Goal: Task Accomplishment & Management: Manage account settings

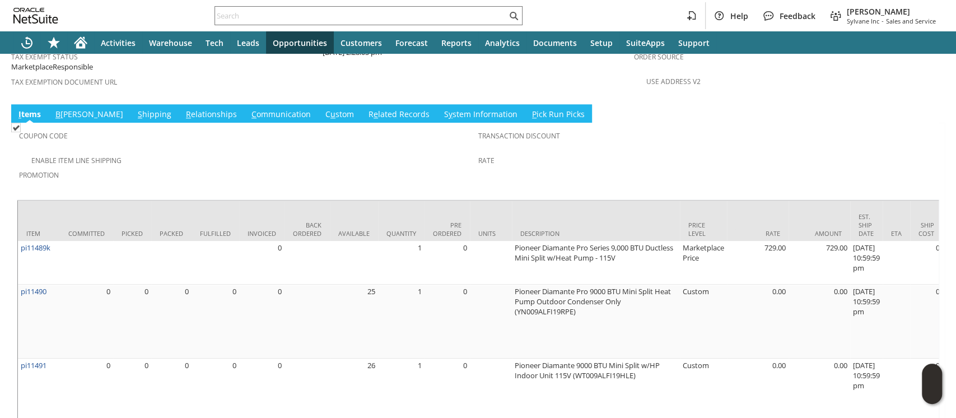
scroll to position [834, 0]
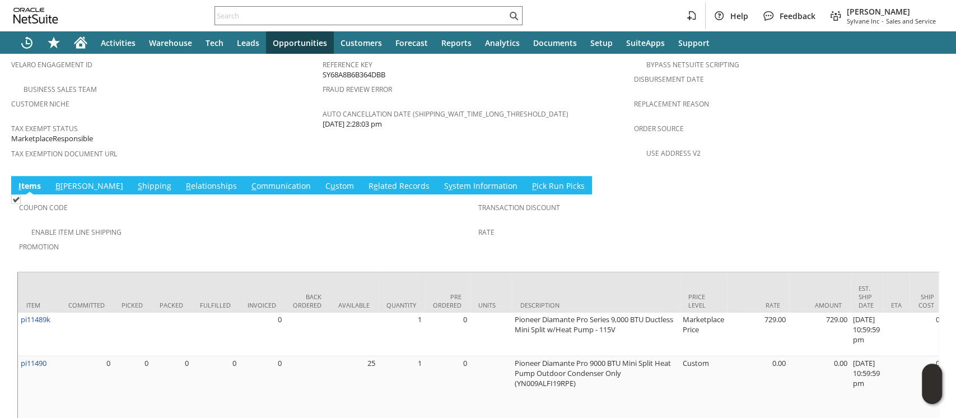
click at [135, 180] on link "S hipping" at bounding box center [154, 186] width 39 height 12
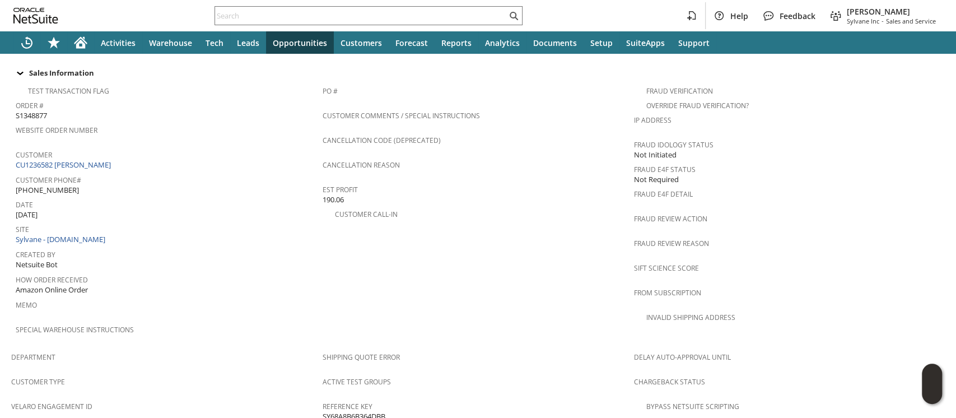
scroll to position [713, 0]
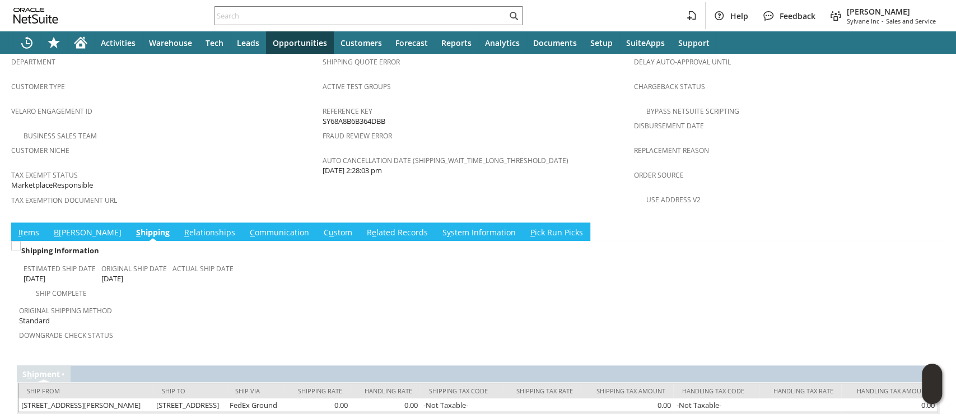
click at [29, 227] on link "I tems" at bounding box center [29, 233] width 26 height 12
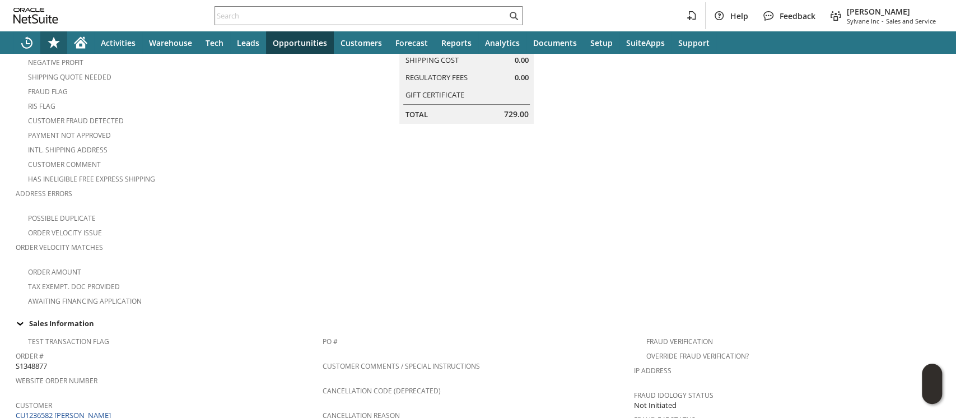
scroll to position [0, 0]
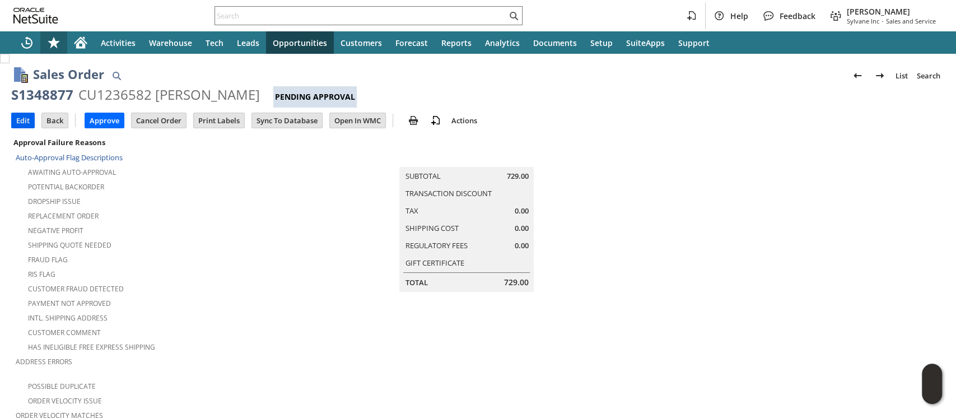
click at [27, 121] on input "Edit" at bounding box center [23, 120] width 22 height 15
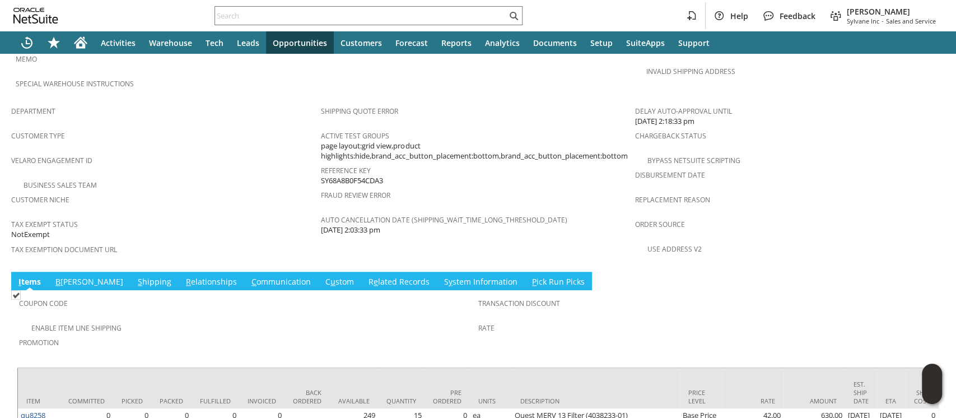
scroll to position [708, 0]
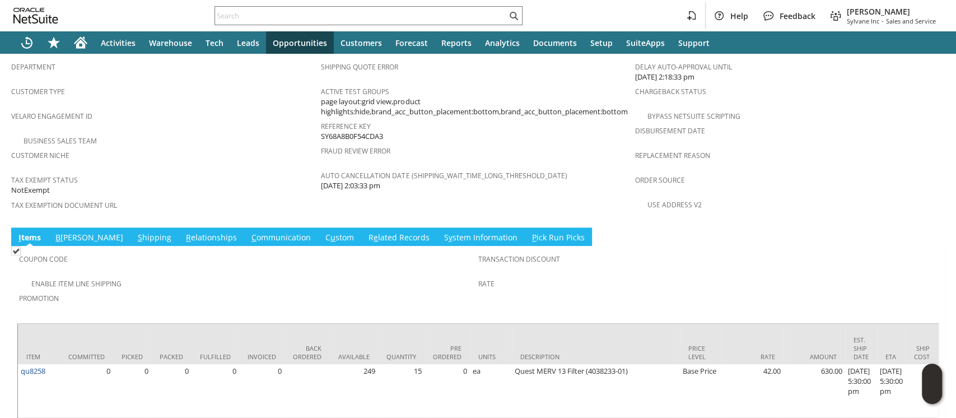
click at [135, 232] on link "S hipping" at bounding box center [154, 238] width 39 height 12
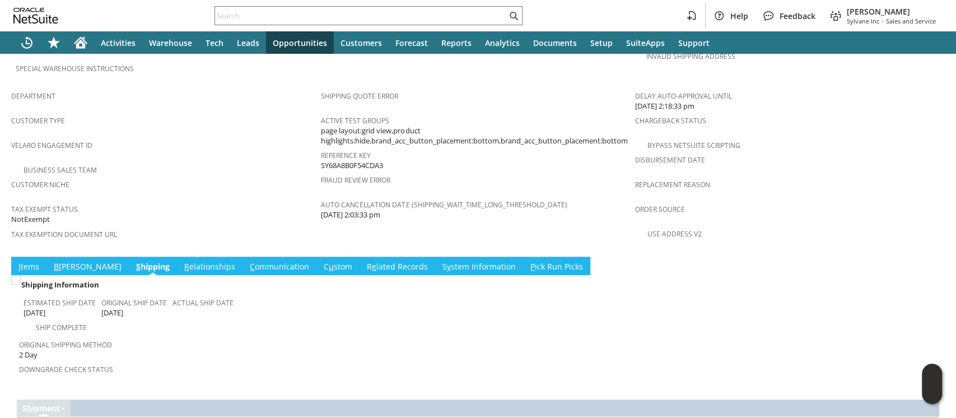
scroll to position [713, 0]
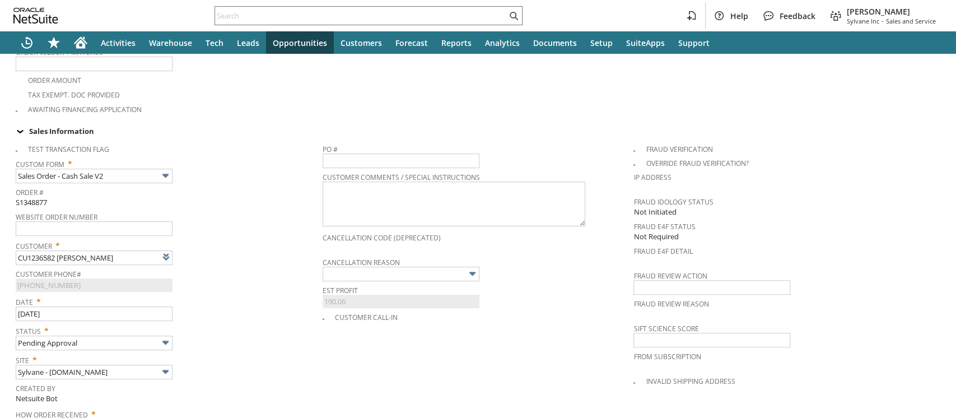
type input "Intelligent Recommendations¹⁰"
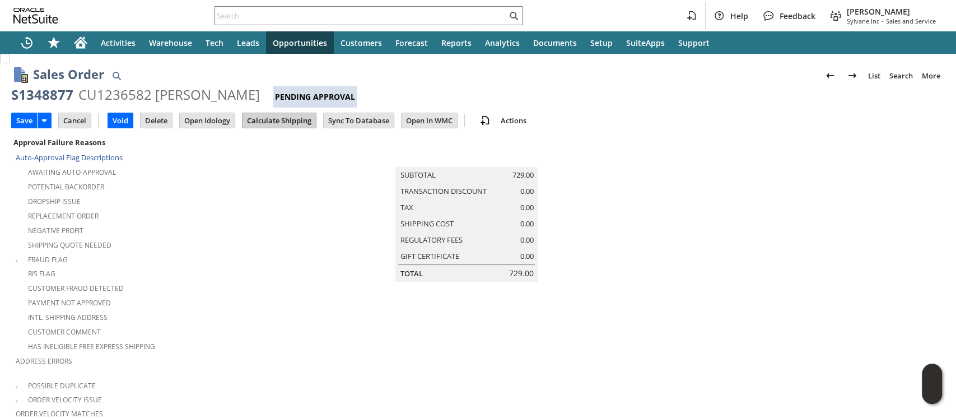
click at [262, 120] on input "Calculate Shipping" at bounding box center [278, 120] width 73 height 15
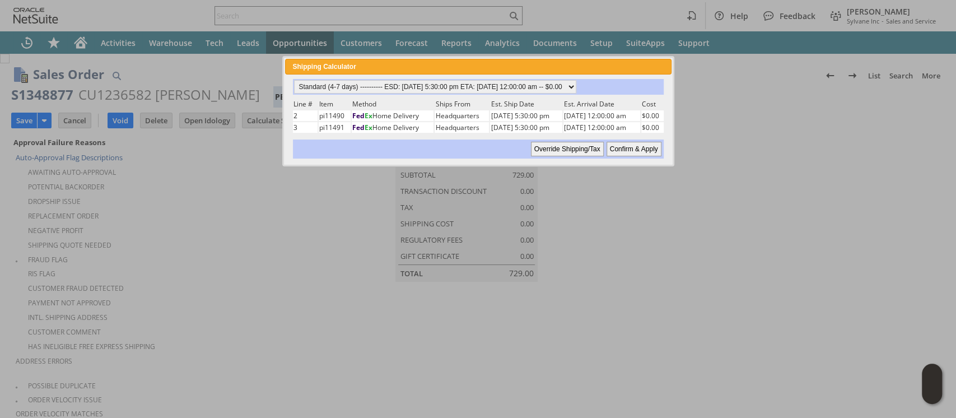
click at [644, 148] on input "Confirm & Apply" at bounding box center [633, 149] width 55 height 15
type input "NotExempt"
type input "Add"
type input "Copy Previous"
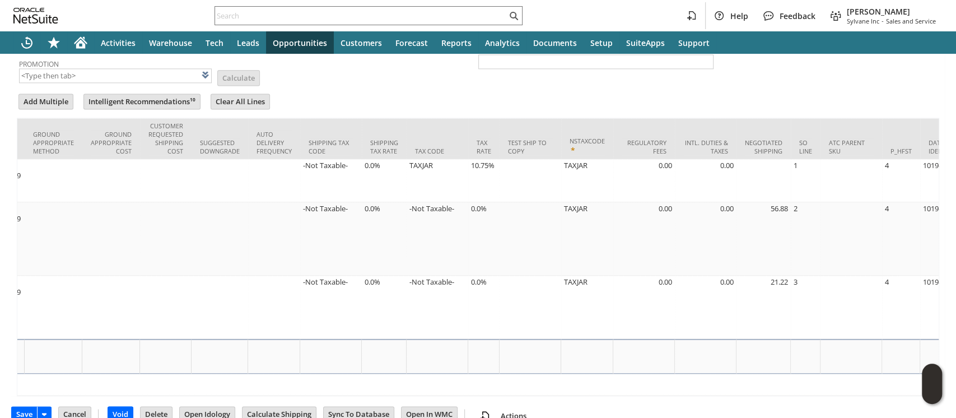
scroll to position [0, 2018]
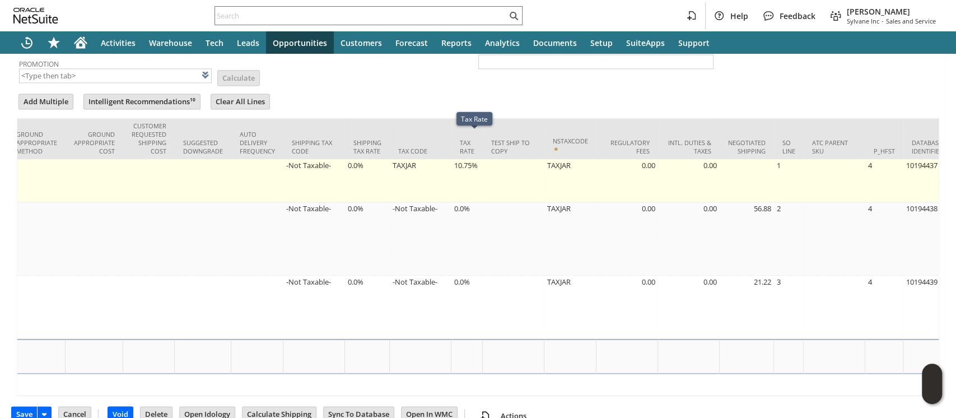
click at [467, 159] on td "10.75%" at bounding box center [466, 180] width 31 height 43
type input "10.75%"
type input "OK"
type input "Make Copy"
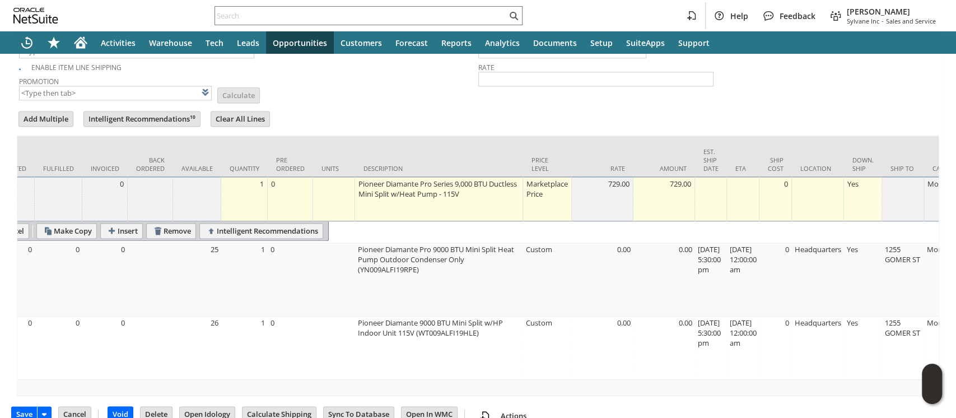
scroll to position [0, 0]
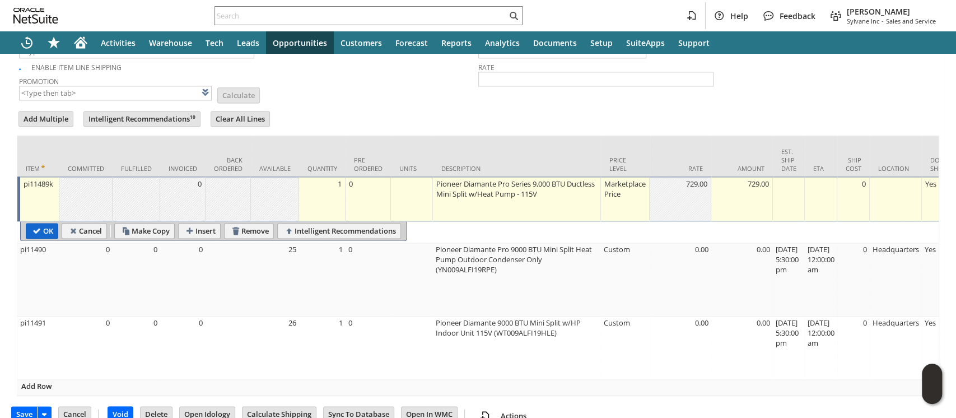
type input "0.0%"
click at [49, 223] on input "OK" at bounding box center [41, 230] width 31 height 15
type input "Add"
type input "Copy Previous"
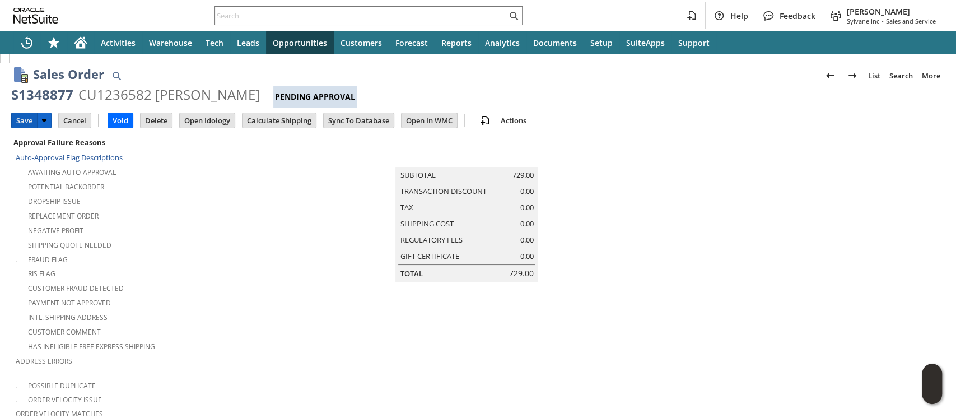
click at [18, 120] on input "Save" at bounding box center [24, 120] width 25 height 15
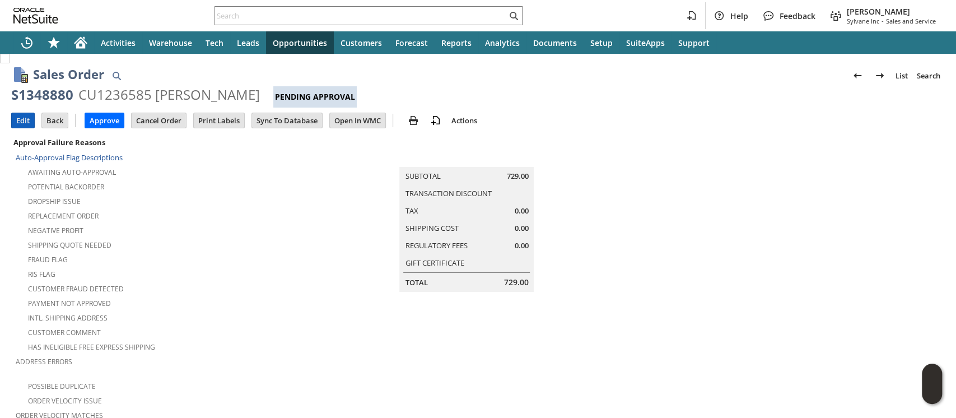
click at [14, 117] on input "Edit" at bounding box center [23, 120] width 22 height 15
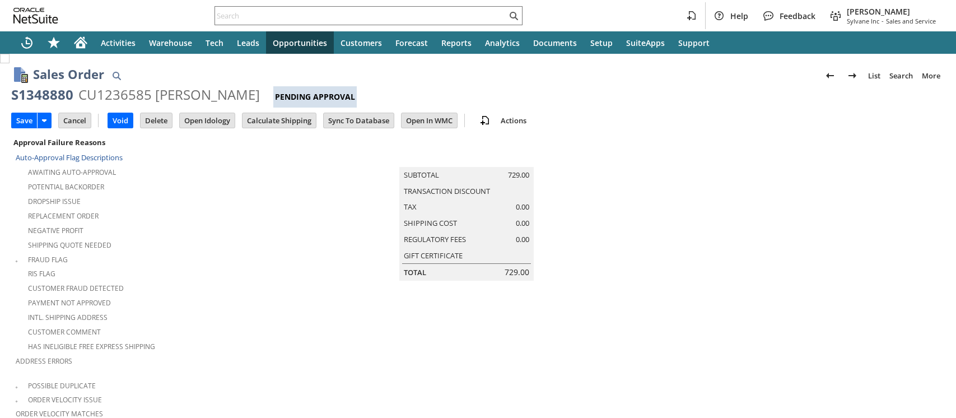
type input "Add"
type input "Copy Previous"
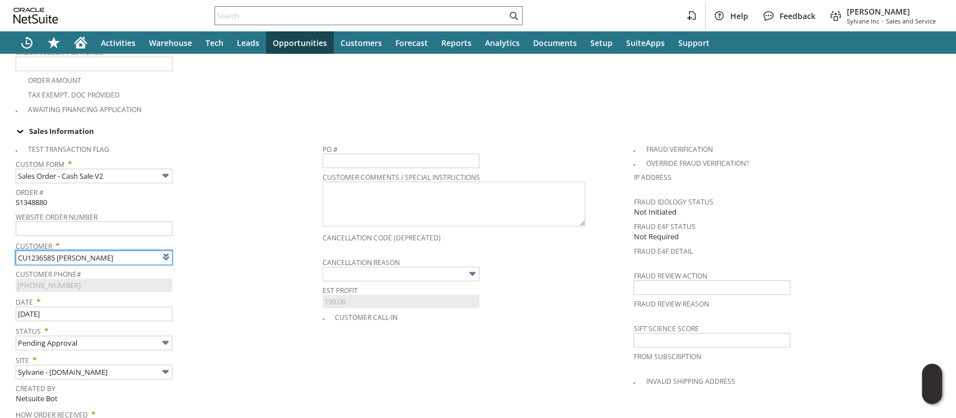
type input "Intelligent Recommendations¹⁰"
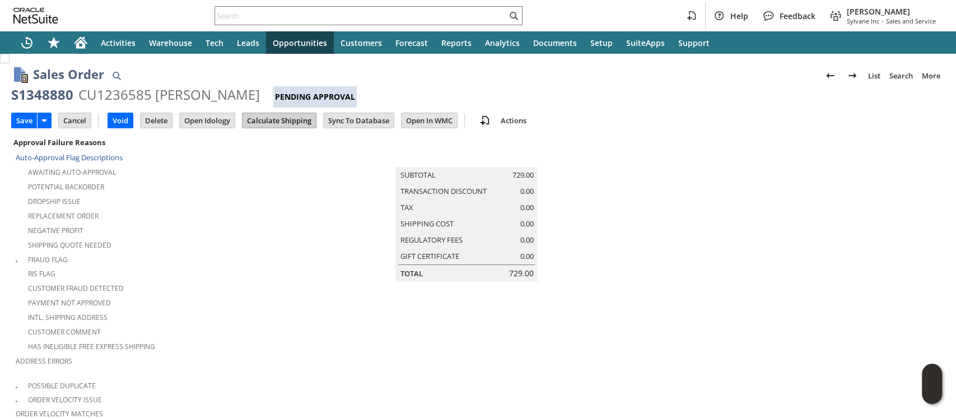
click at [290, 123] on input "Calculate Shipping" at bounding box center [278, 120] width 73 height 15
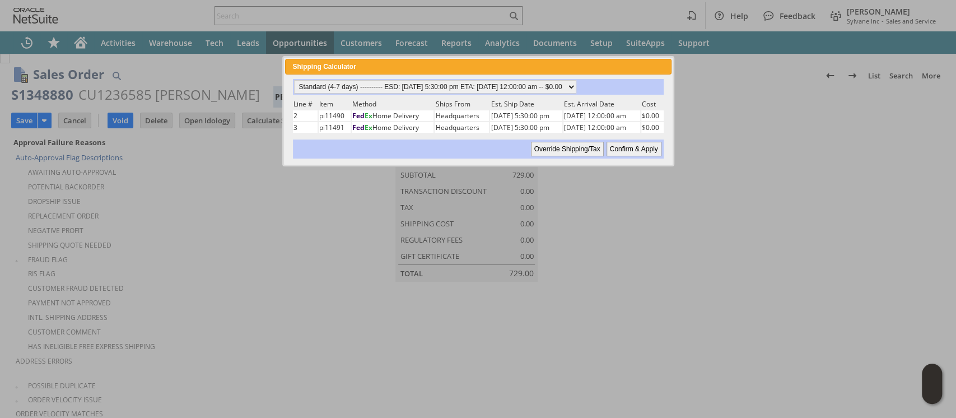
click at [629, 145] on input "Confirm & Apply" at bounding box center [633, 149] width 55 height 15
type input "NotExempt"
type input "Add"
type input "Copy Previous"
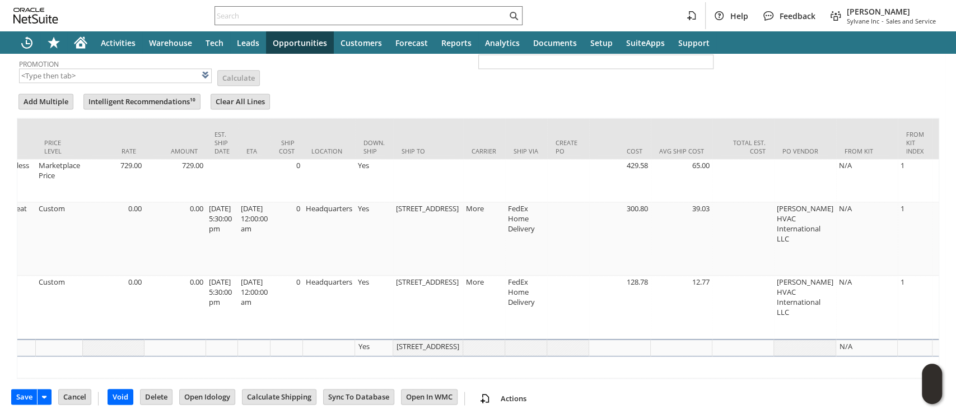
scroll to position [0, 2063]
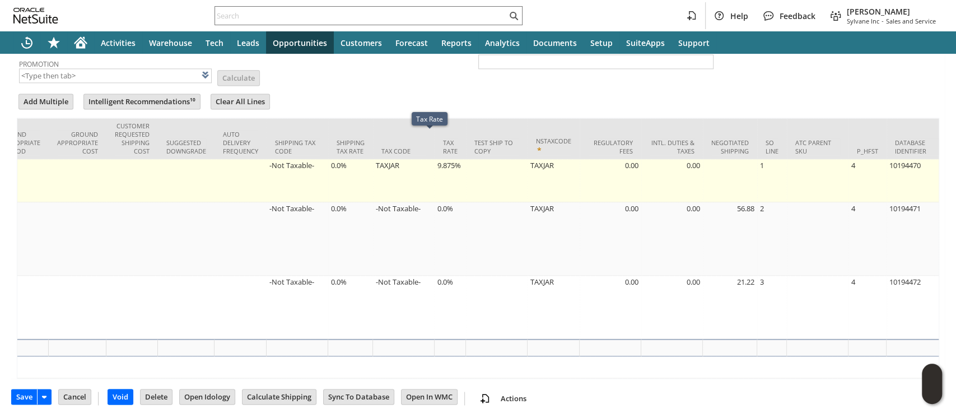
click at [434, 159] on td "9.875%" at bounding box center [449, 180] width 31 height 43
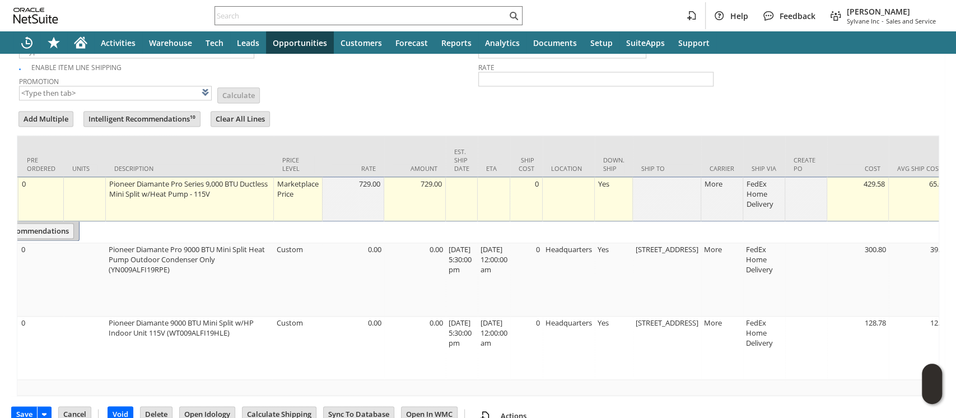
scroll to position [0, 0]
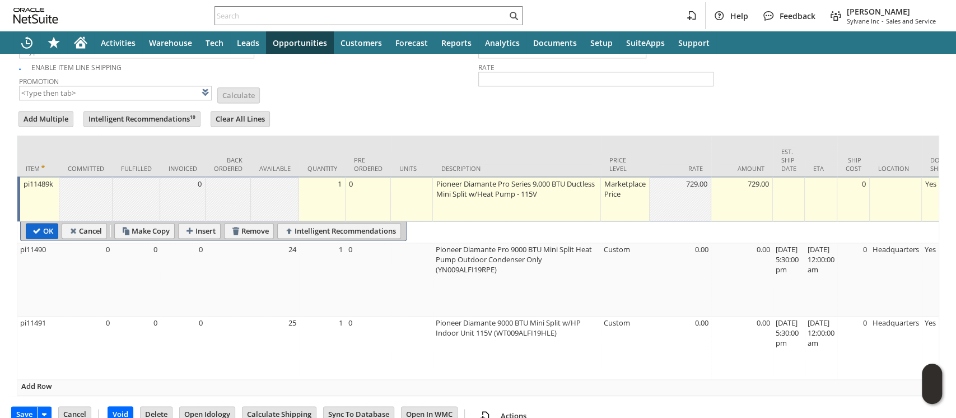
type input "0.0%"
click at [31, 223] on input "OK" at bounding box center [41, 230] width 31 height 15
type input "Add"
type input "Copy Previous"
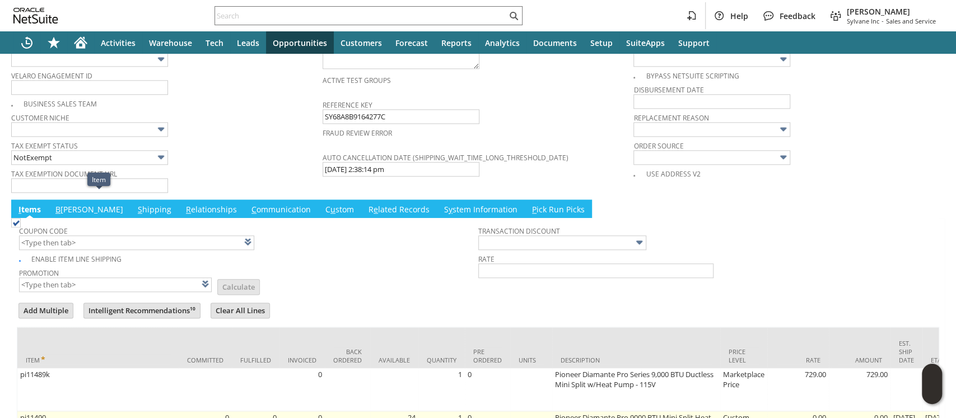
scroll to position [810, 0]
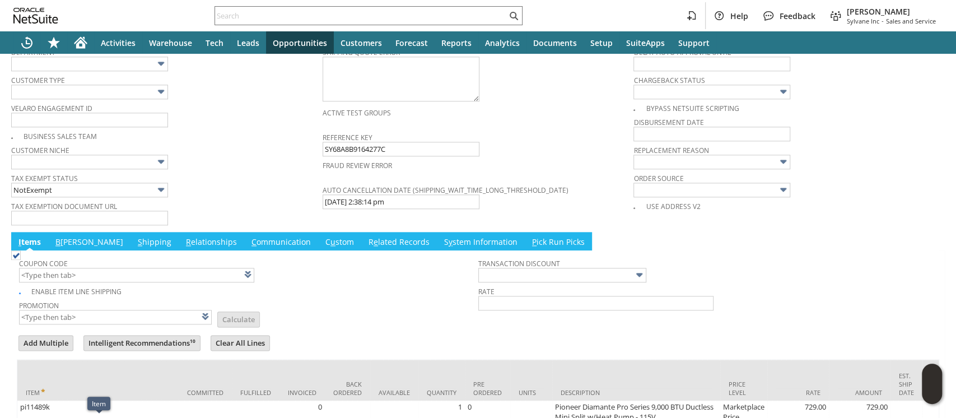
click at [158, 183] on img at bounding box center [161, 189] width 13 height 13
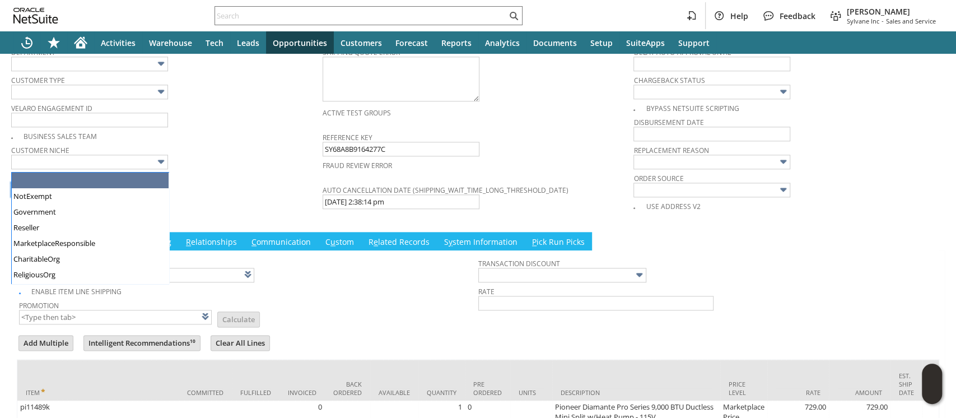
scroll to position [13, 0]
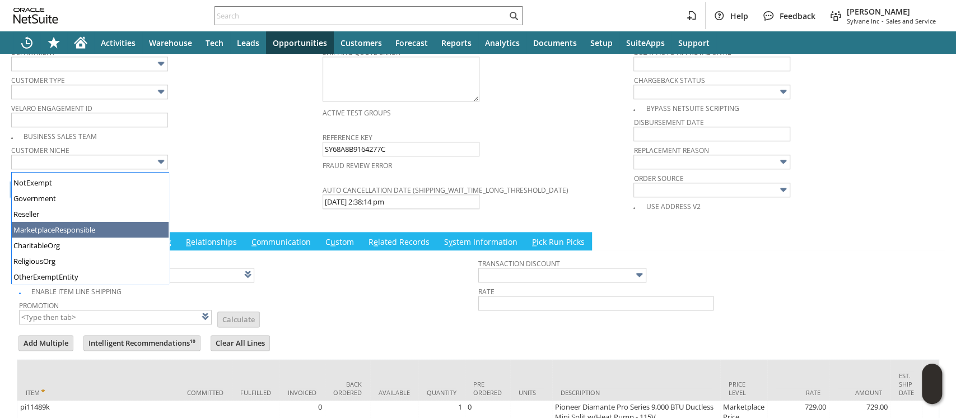
type input "MarketplaceResponsible"
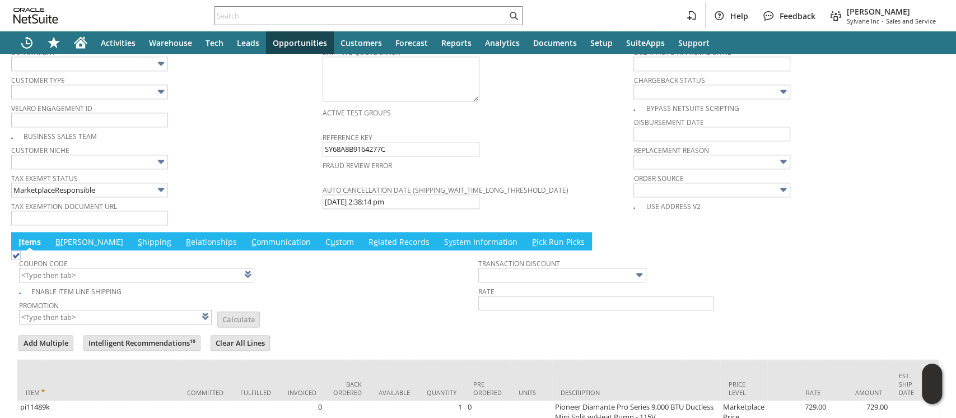
click at [250, 170] on div "Tax Exempt Status MarketplaceResponsible" at bounding box center [164, 183] width 306 height 27
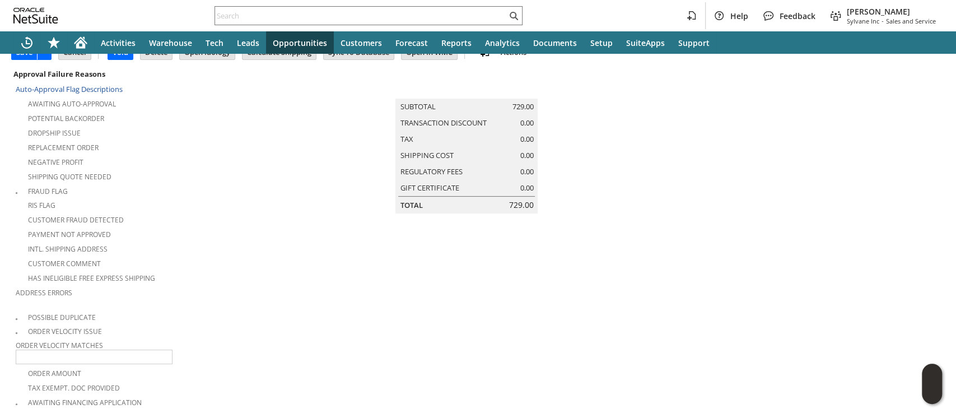
scroll to position [0, 0]
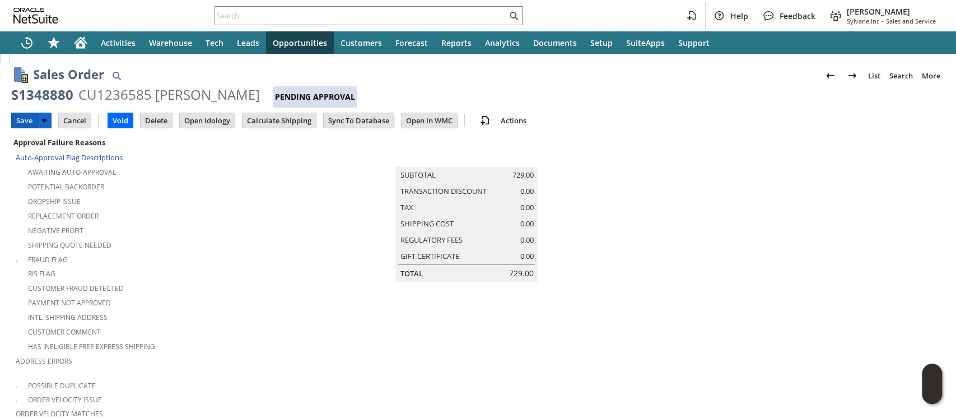
click at [18, 121] on input "Save" at bounding box center [24, 120] width 25 height 15
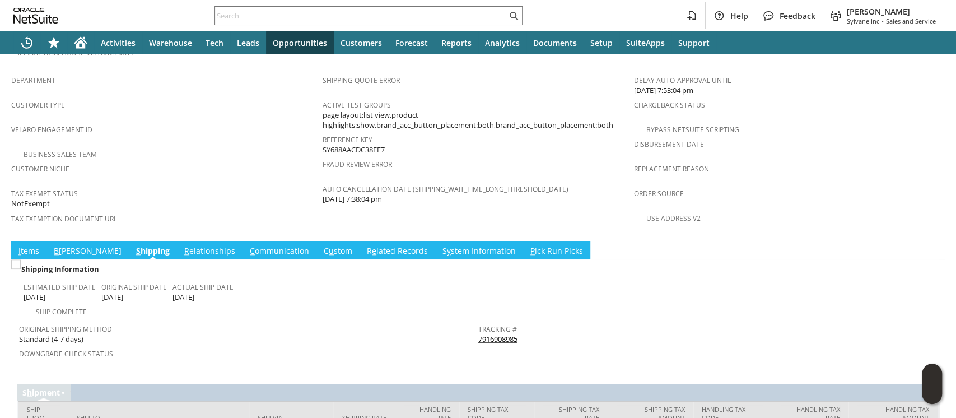
click at [523, 321] on div "Tracking # 7916908985" at bounding box center [705, 333] width 454 height 24
copy tbody "7916908985 Return Tracking #"
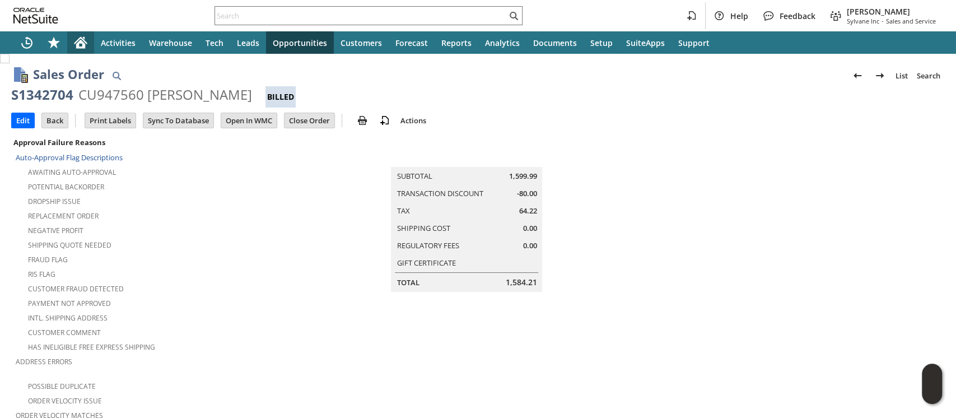
click at [83, 39] on icon "Home" at bounding box center [80, 40] width 13 height 7
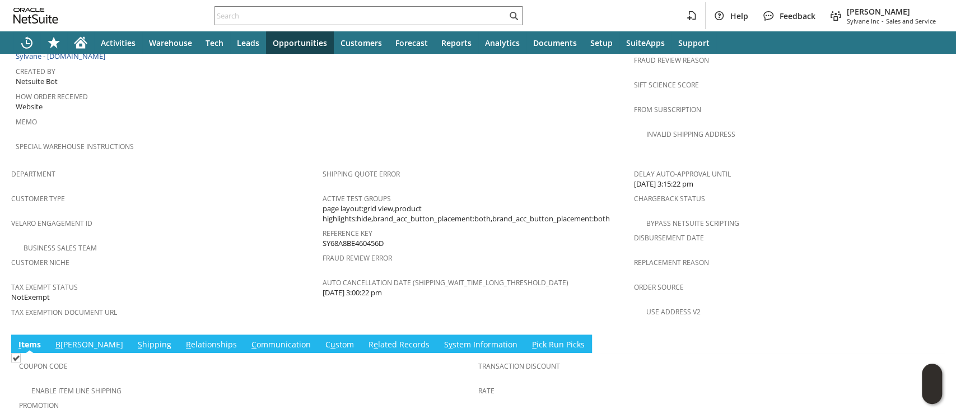
scroll to position [708, 0]
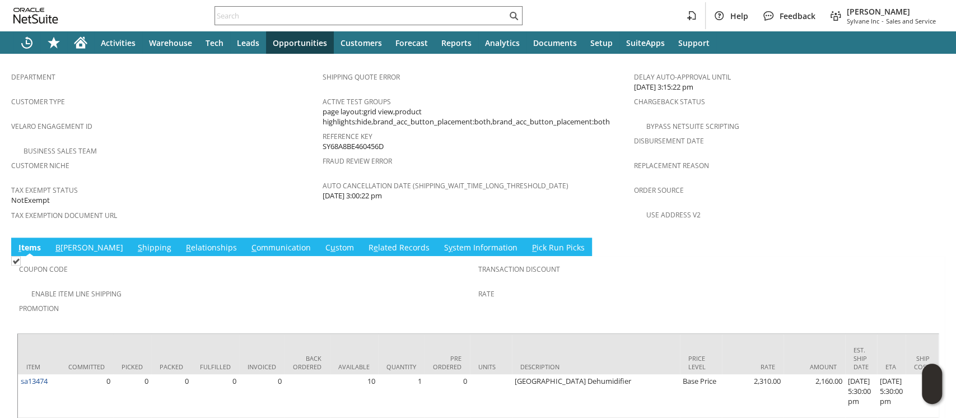
click at [135, 242] on link "S hipping" at bounding box center [154, 248] width 39 height 12
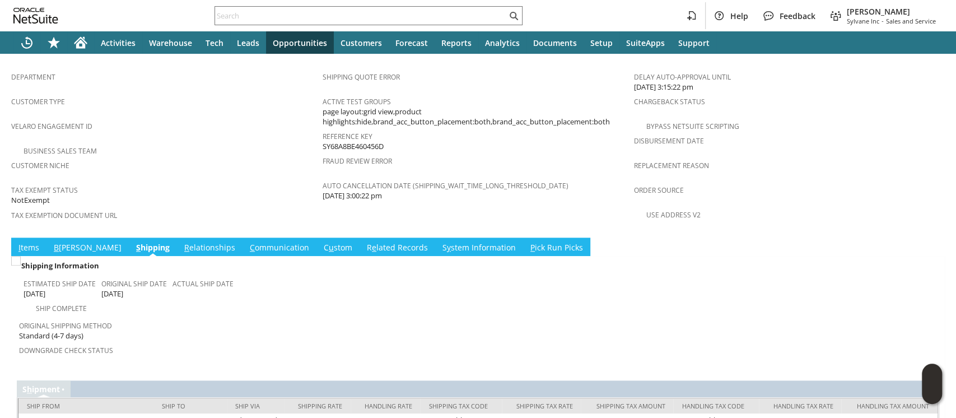
scroll to position [723, 0]
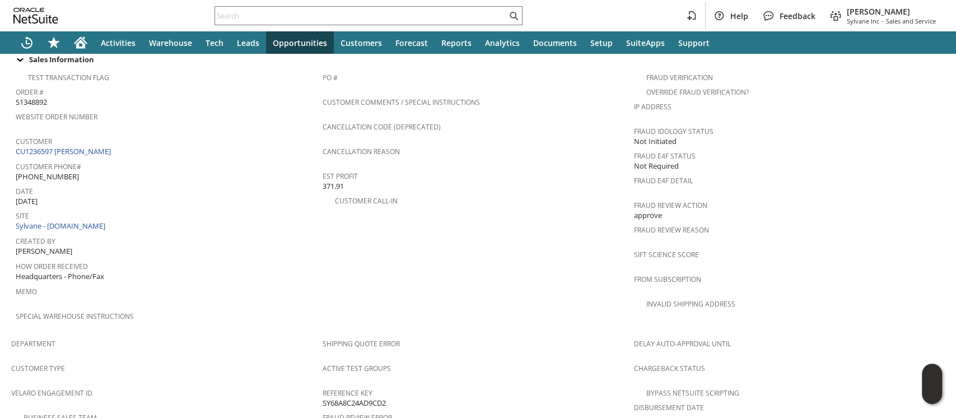
scroll to position [699, 0]
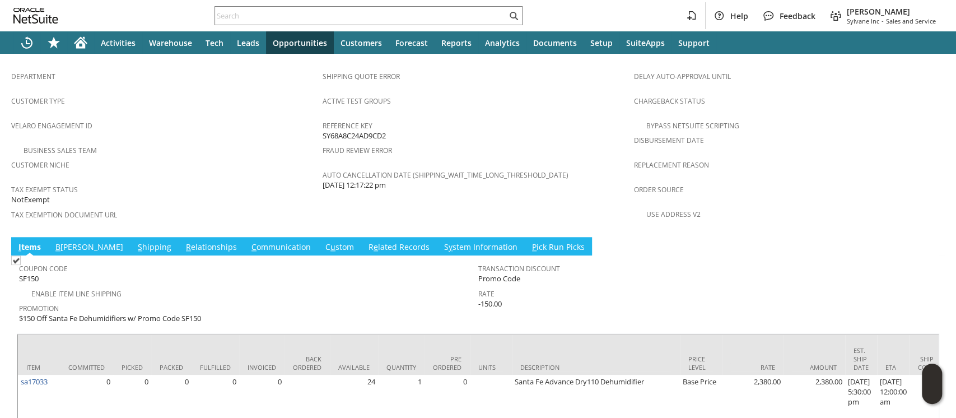
click at [135, 241] on link "S hipping" at bounding box center [154, 247] width 39 height 12
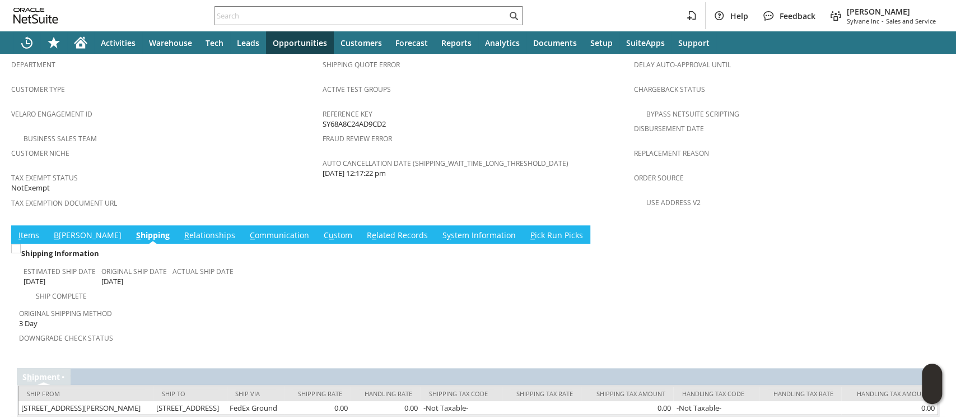
scroll to position [713, 0]
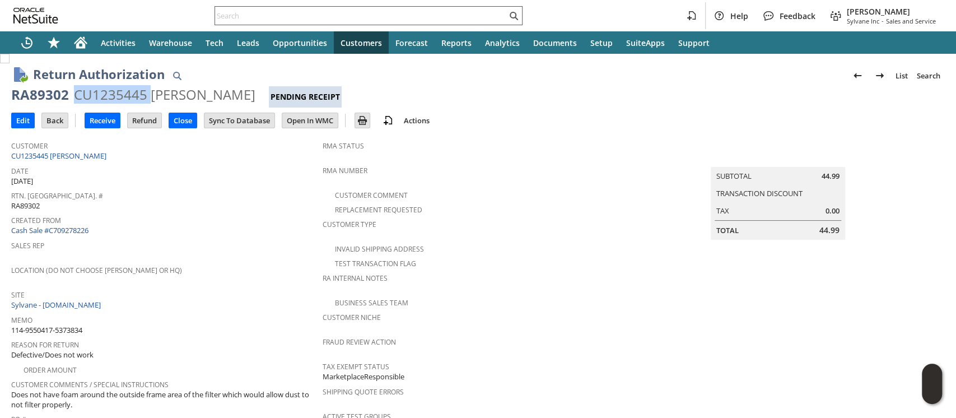
click at [425, 12] on input "text" at bounding box center [361, 15] width 292 height 13
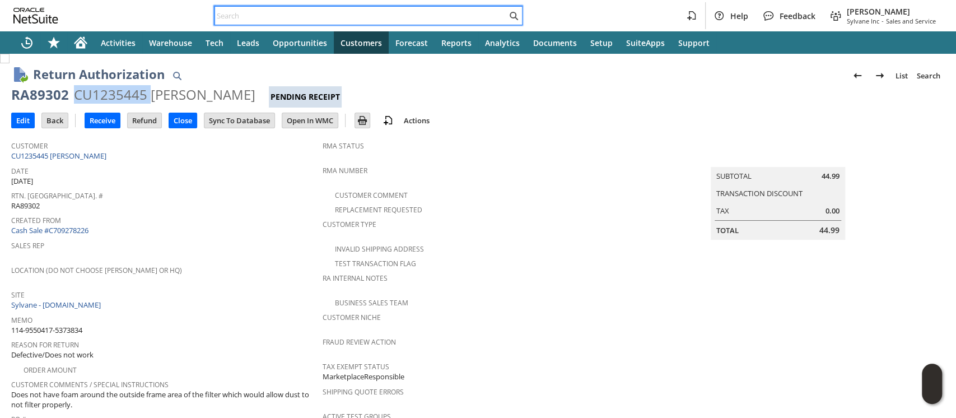
paste input "112-7846031-1375422"
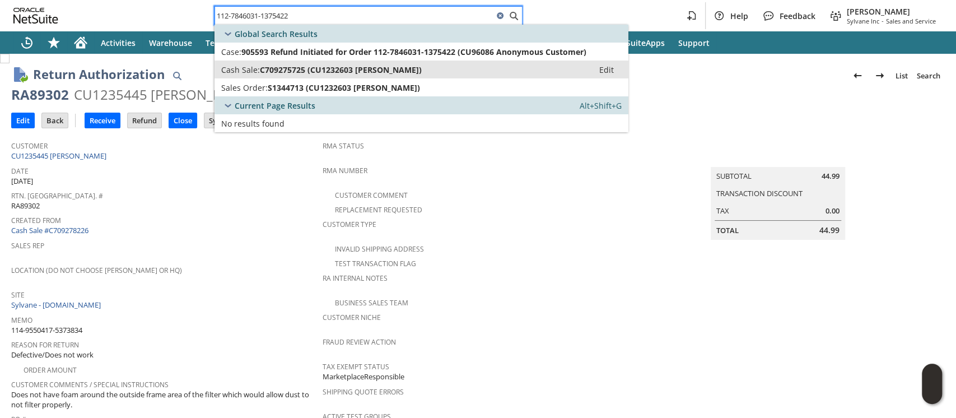
type input "112-7846031-1375422"
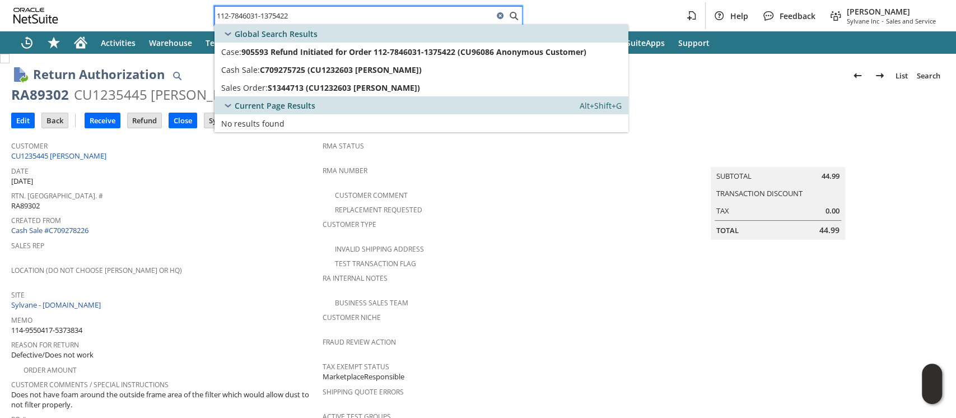
drag, startPoint x: 387, startPoint y: 69, endPoint x: 346, endPoint y: 1, distance: 80.4
click at [387, 69] on span "C709275725 (CU1232603 Kelly Peterson)" at bounding box center [341, 69] width 162 height 11
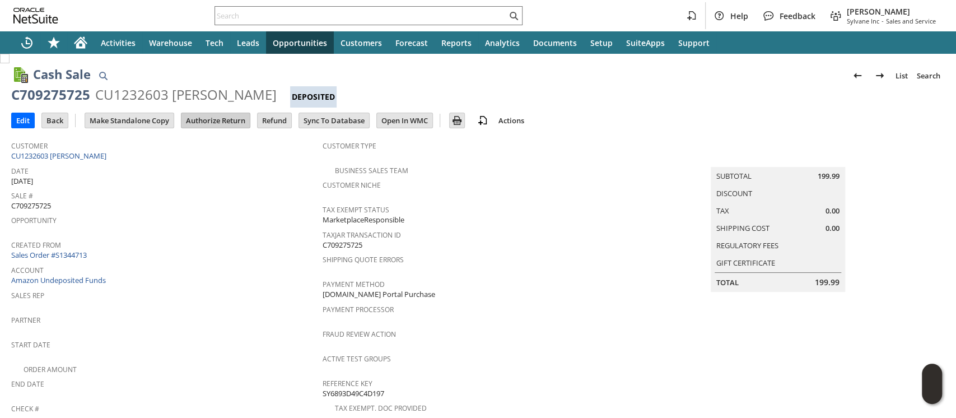
click at [193, 120] on input "Authorize Return" at bounding box center [215, 120] width 68 height 15
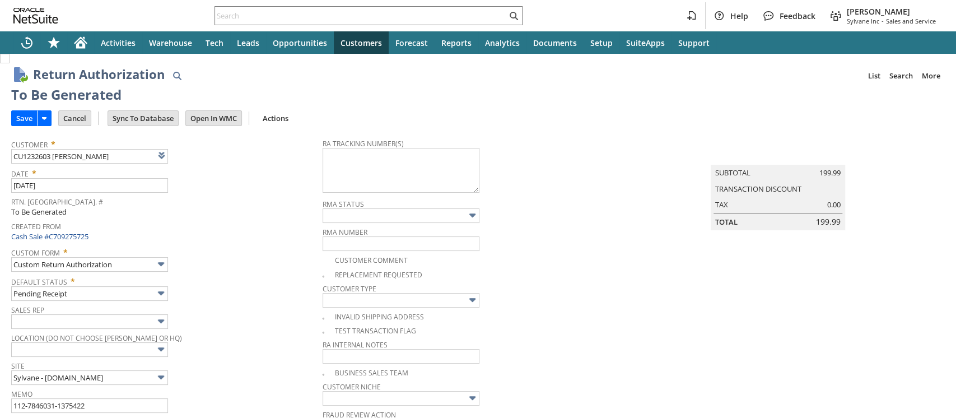
type input "Add"
type input "Copy Previous"
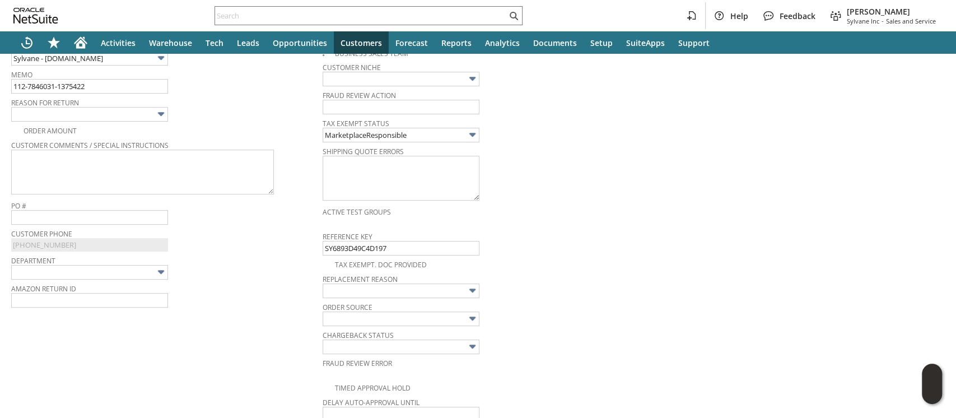
scroll to position [296, 0]
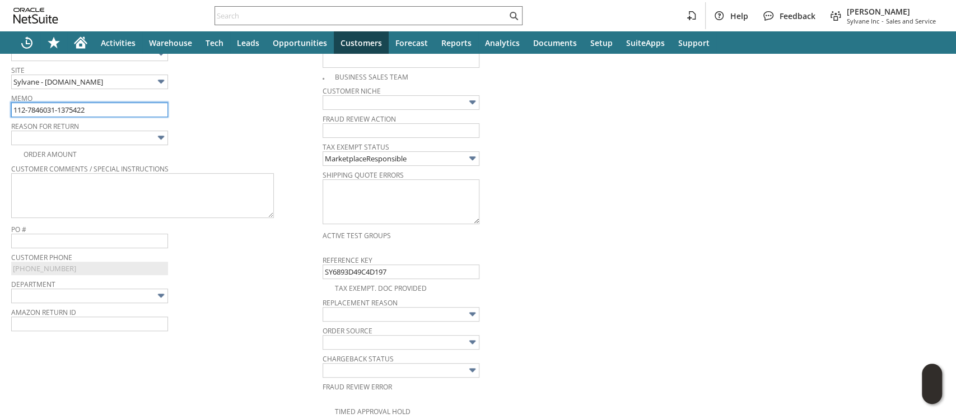
click at [123, 106] on input "112-7846031-1375422" at bounding box center [89, 109] width 157 height 15
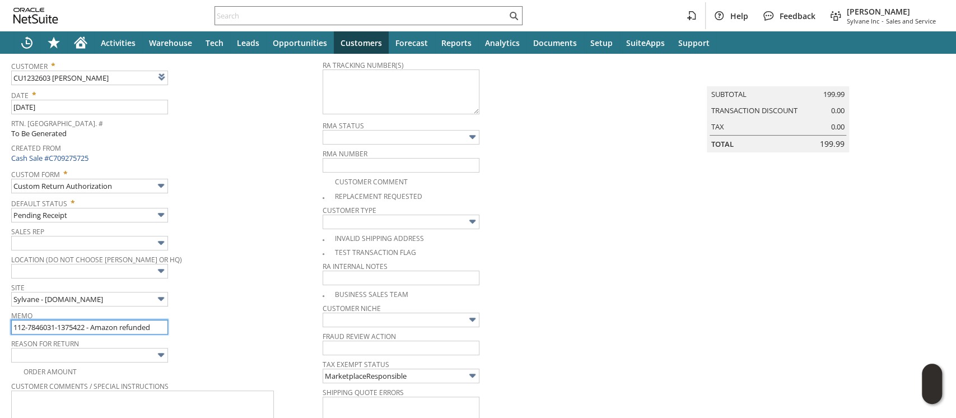
scroll to position [0, 0]
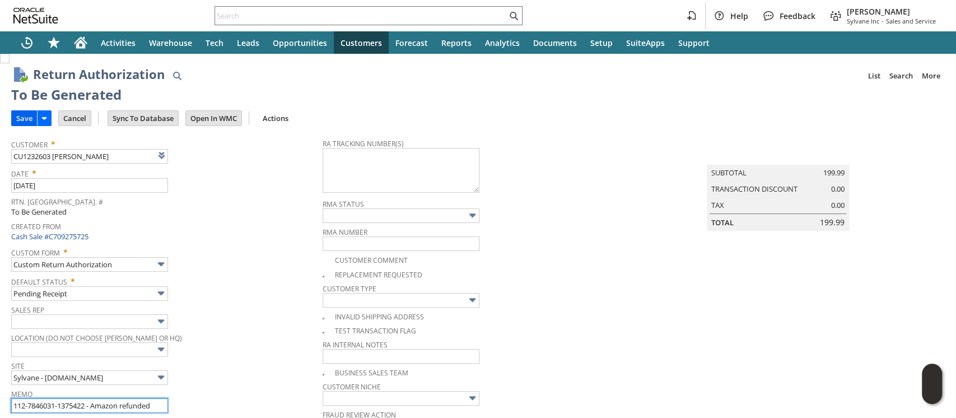
type input "112-7846031-1375422 - Amazon refunded"
click at [25, 116] on input "Save" at bounding box center [24, 118] width 25 height 15
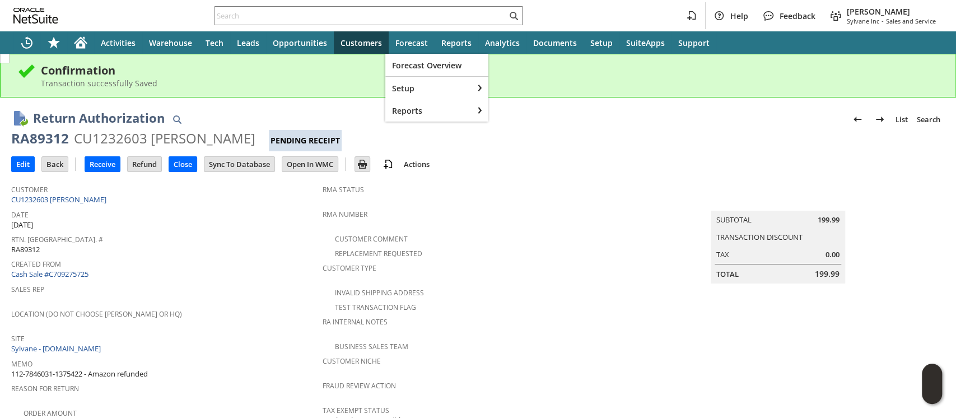
click at [128, 144] on div "CU1232603 [PERSON_NAME]" at bounding box center [164, 138] width 181 height 18
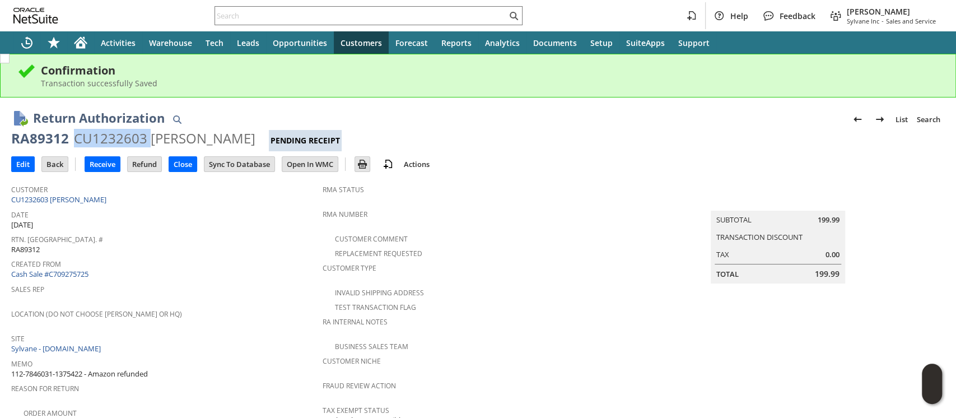
click at [128, 144] on div "CU1232603 [PERSON_NAME]" at bounding box center [164, 138] width 181 height 18
copy div "CU1232603"
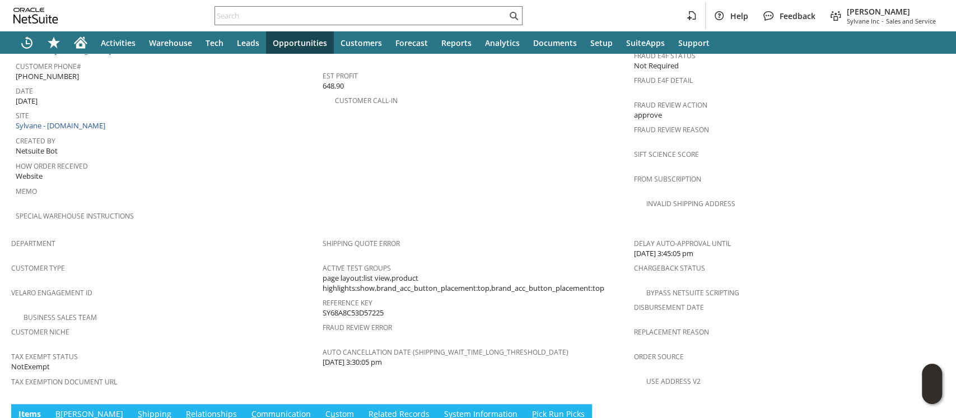
scroll to position [699, 0]
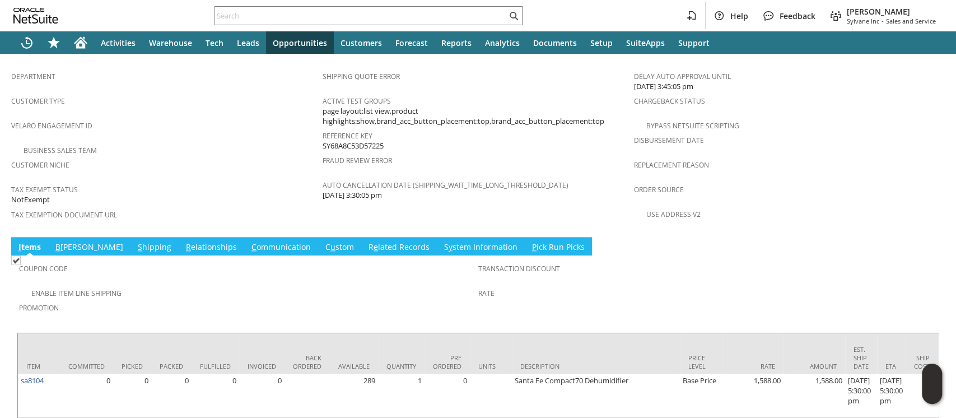
click at [135, 241] on link "S hipping" at bounding box center [154, 247] width 39 height 12
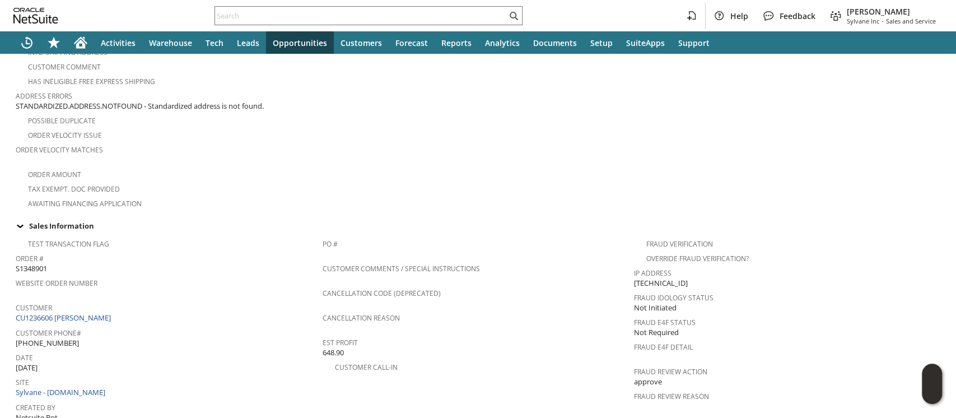
scroll to position [0, 0]
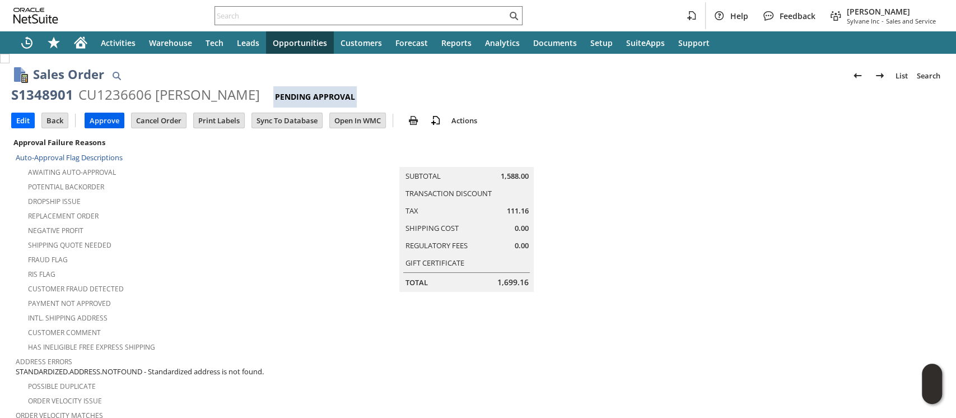
click at [107, 120] on input "Approve" at bounding box center [104, 120] width 39 height 15
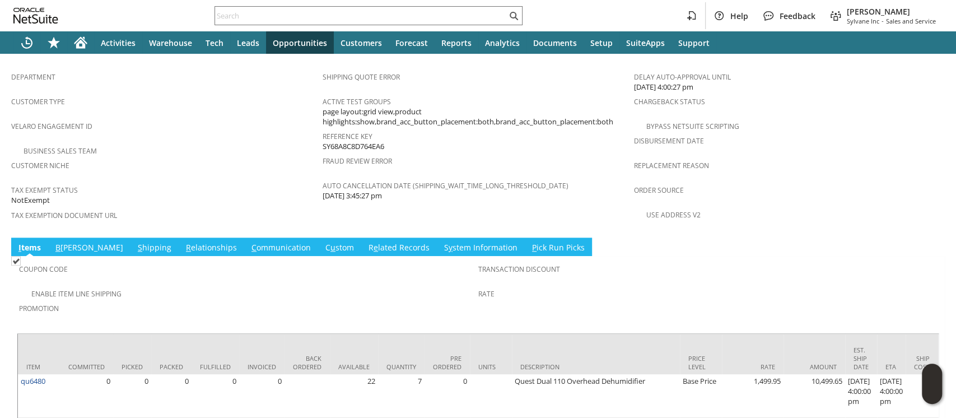
scroll to position [699, 0]
click at [135, 241] on link "S hipping" at bounding box center [154, 247] width 39 height 12
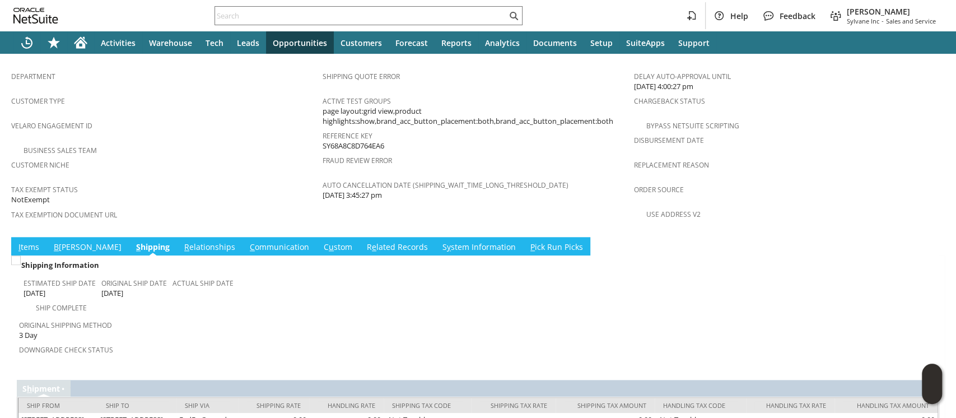
click at [21, 241] on link "I tems" at bounding box center [29, 247] width 26 height 12
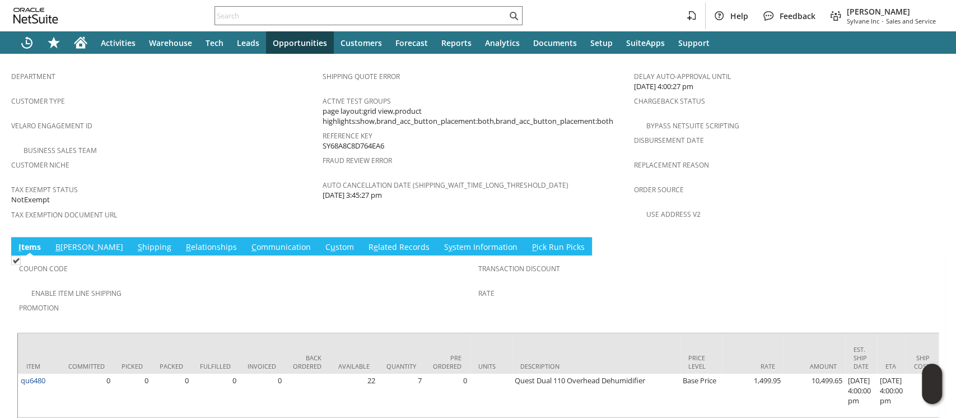
click at [135, 241] on link "S hipping" at bounding box center [154, 247] width 39 height 12
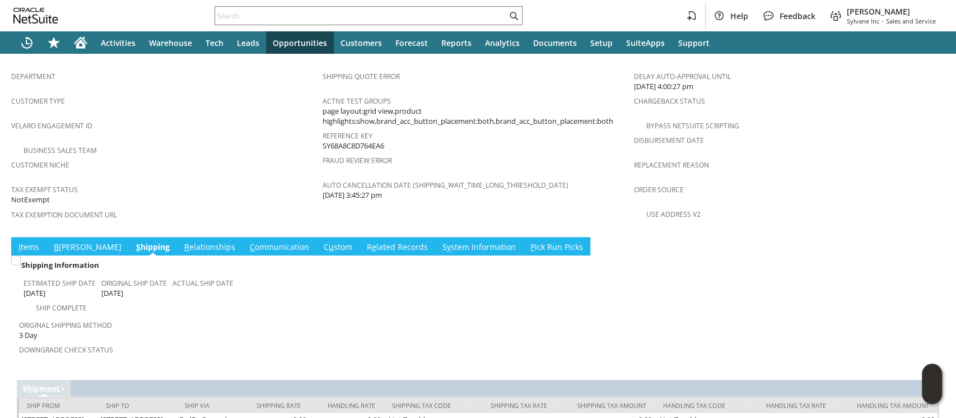
scroll to position [713, 0]
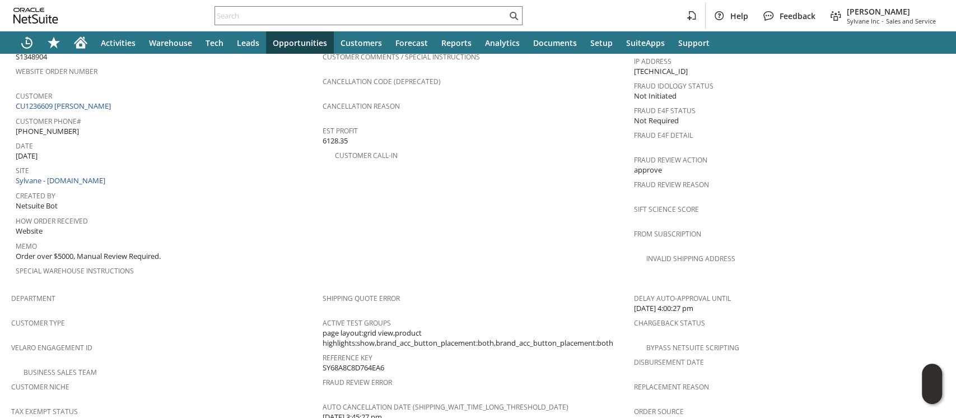
scroll to position [340, 0]
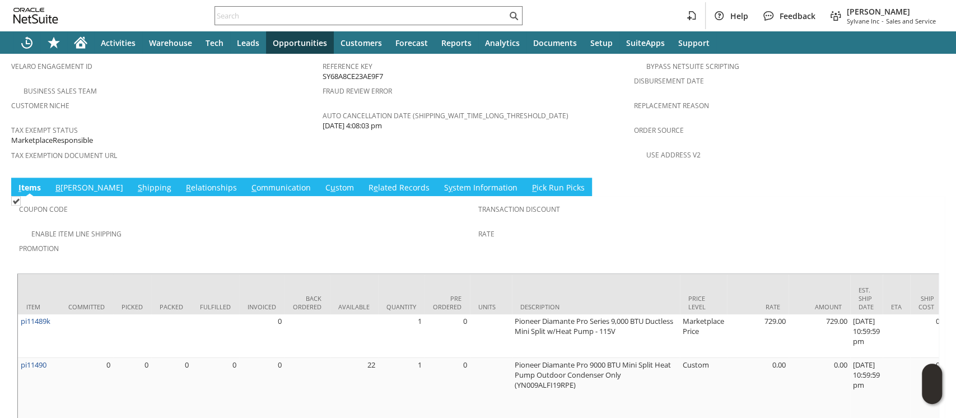
scroll to position [834, 0]
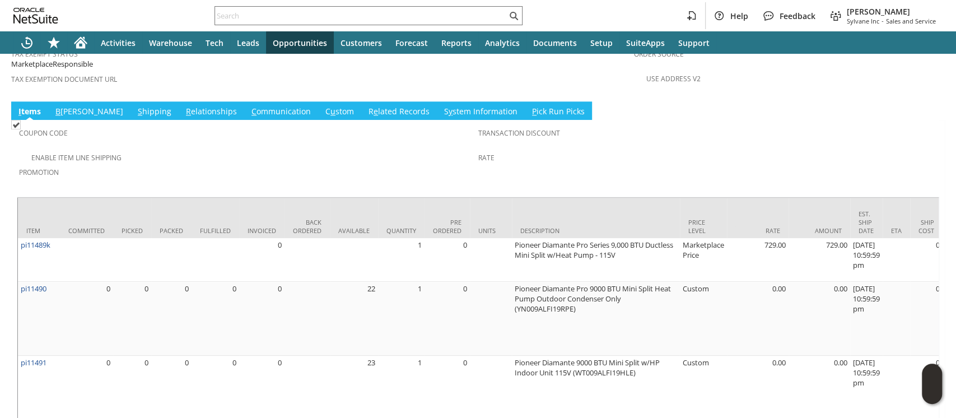
click at [135, 106] on link "S hipping" at bounding box center [154, 112] width 39 height 12
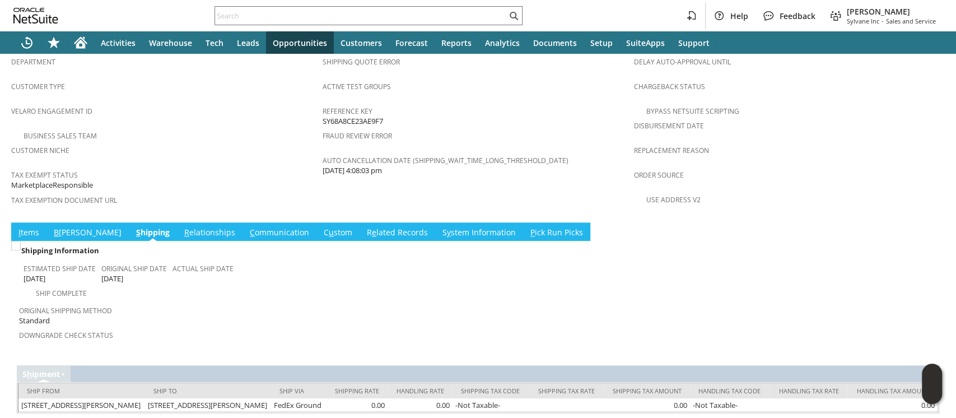
click at [30, 227] on link "I tems" at bounding box center [29, 233] width 26 height 12
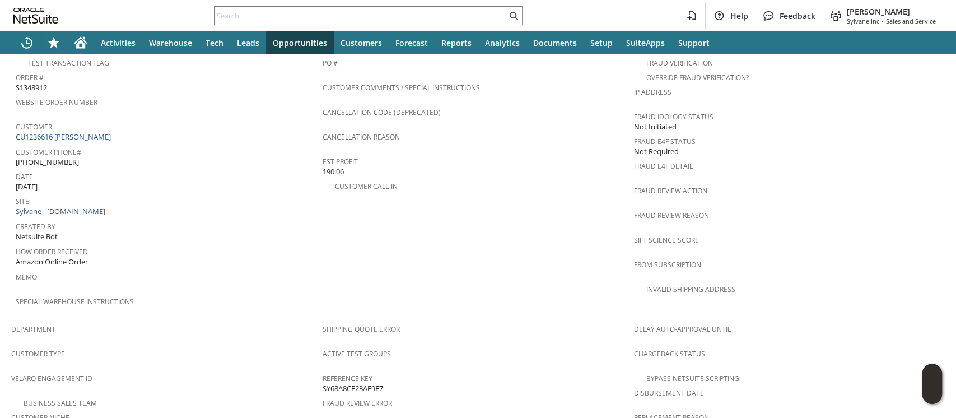
scroll to position [13, 0]
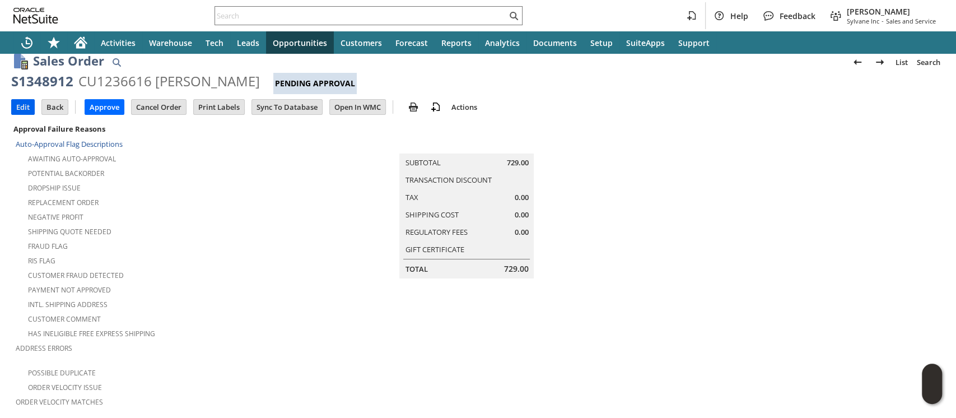
click at [21, 107] on input "Edit" at bounding box center [23, 107] width 22 height 15
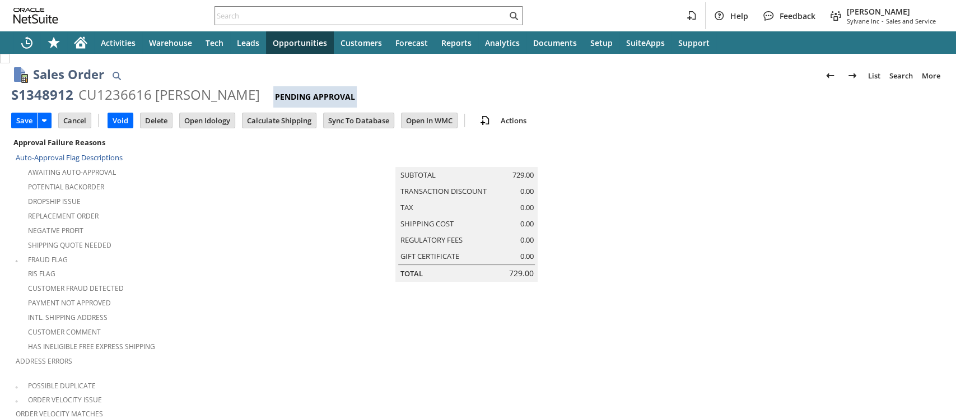
scroll to position [361, 0]
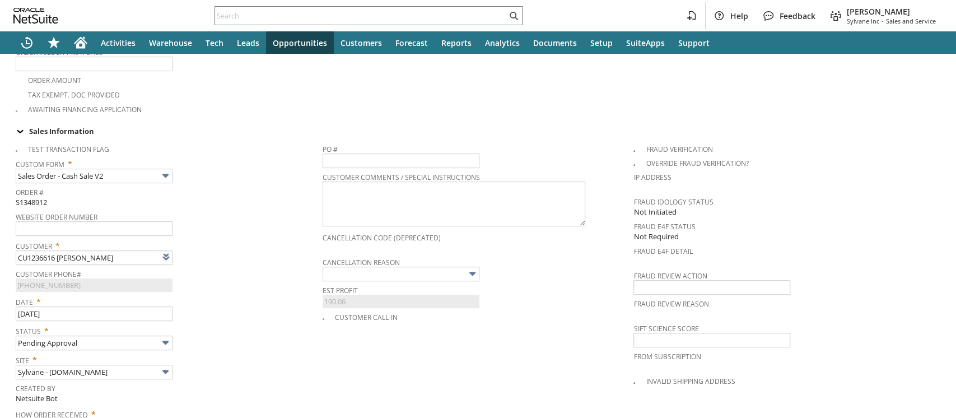
type input "Intelligent Recommendations¹⁰"
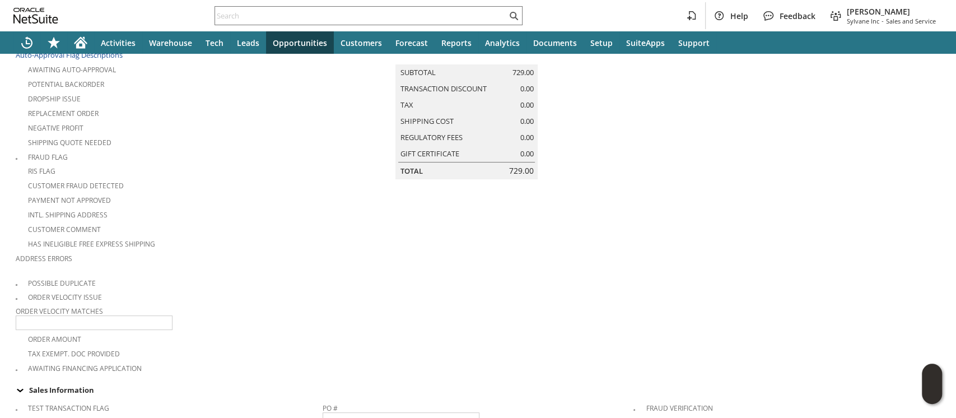
scroll to position [0, 0]
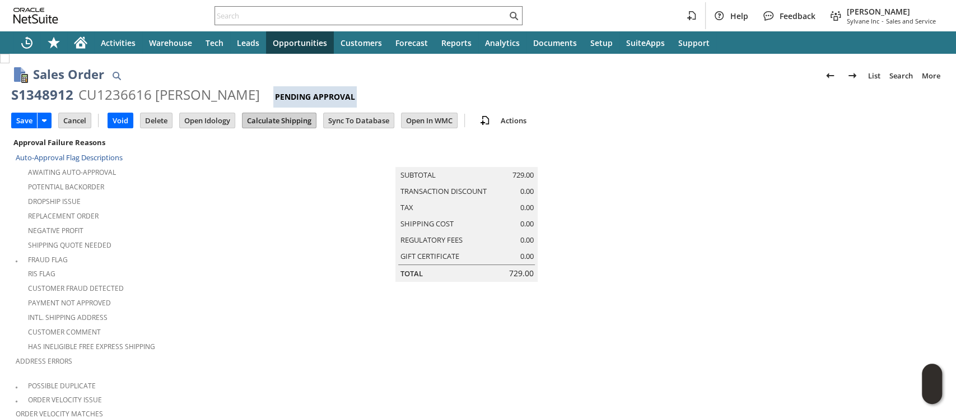
click at [263, 116] on input "Calculate Shipping" at bounding box center [278, 120] width 73 height 15
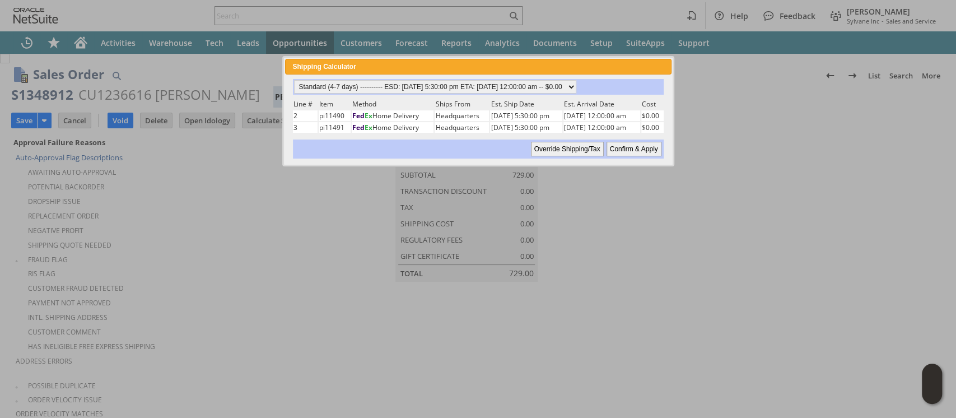
drag, startPoint x: 635, startPoint y: 147, endPoint x: 607, endPoint y: 81, distance: 71.0
click at [634, 146] on input "Confirm & Apply" at bounding box center [633, 149] width 55 height 15
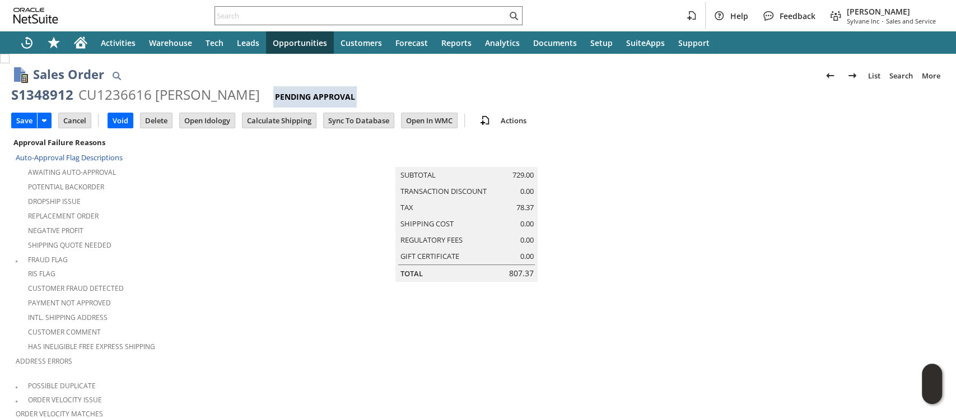
type input "NotExempt"
type input "Add"
type input "Copy Previous"
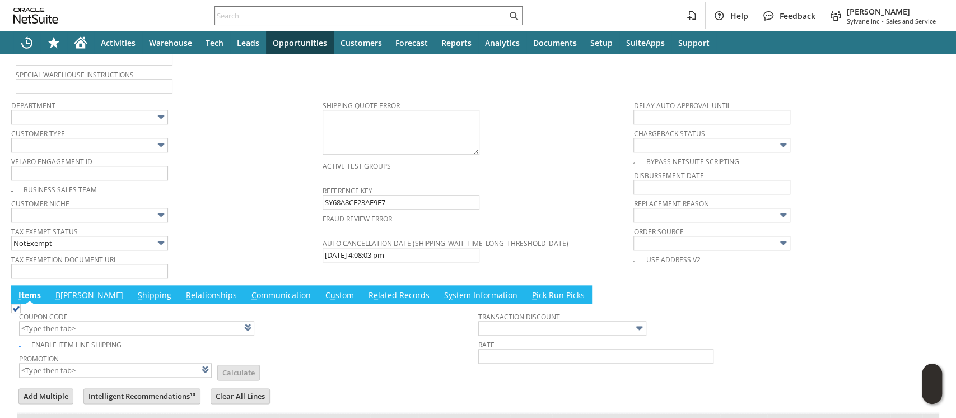
scroll to position [752, 0]
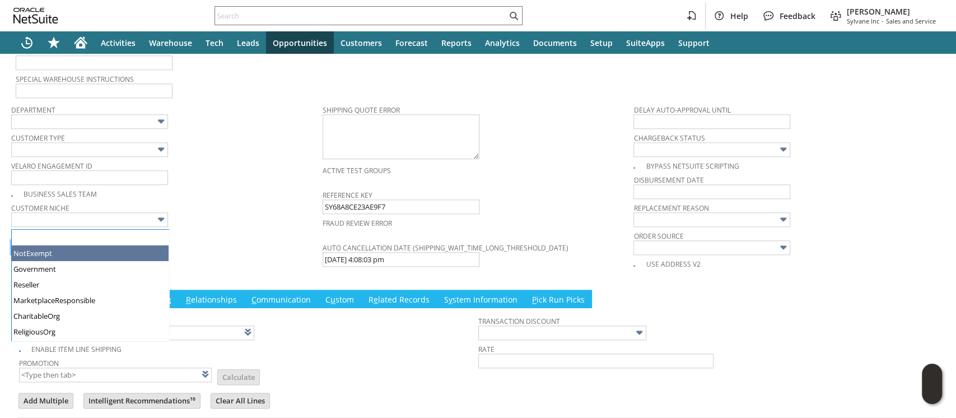
click at [145, 240] on input "NotExempt" at bounding box center [89, 247] width 157 height 15
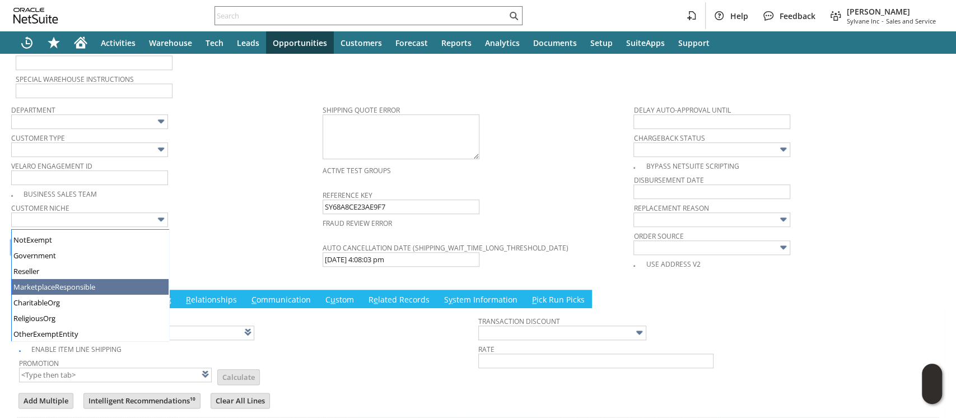
type input "MarketplaceResponsible"
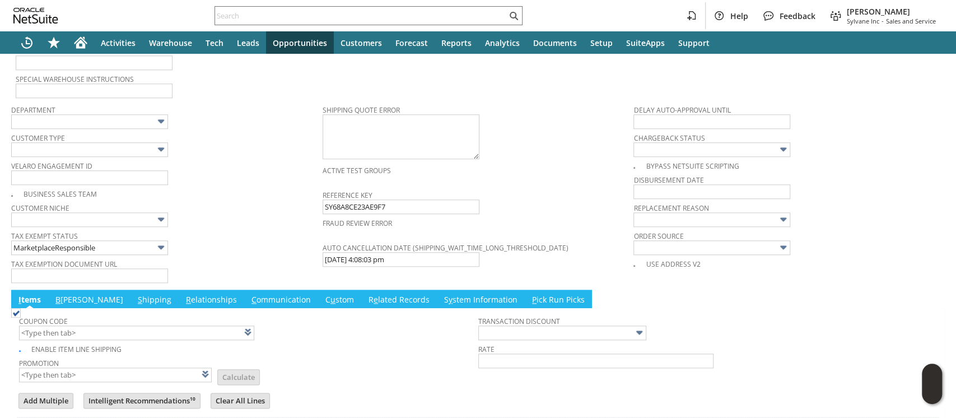
click at [193, 228] on span "Tax Exempt Status" at bounding box center [164, 234] width 306 height 12
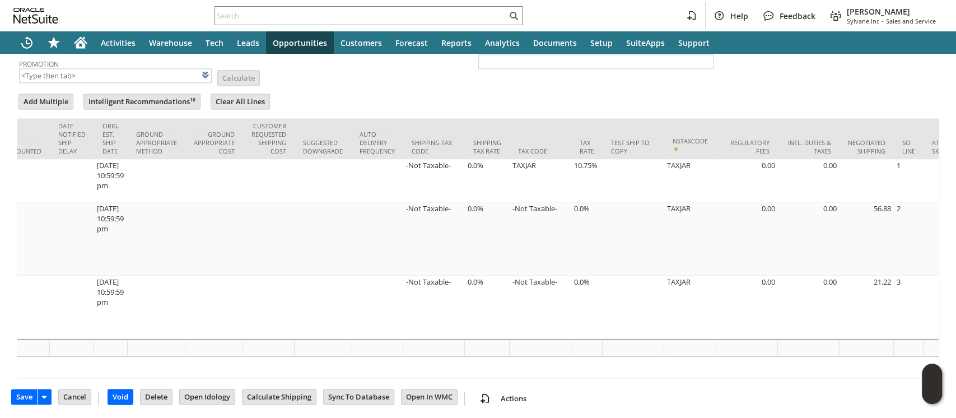
scroll to position [0, 2063]
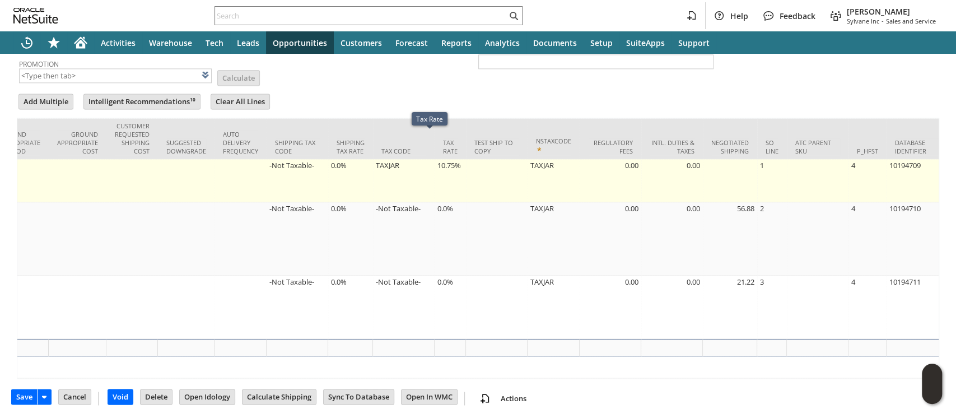
click at [434, 159] on td "10.75%" at bounding box center [449, 180] width 31 height 43
type input "10.75%"
type input "OK"
type input "Make Copy"
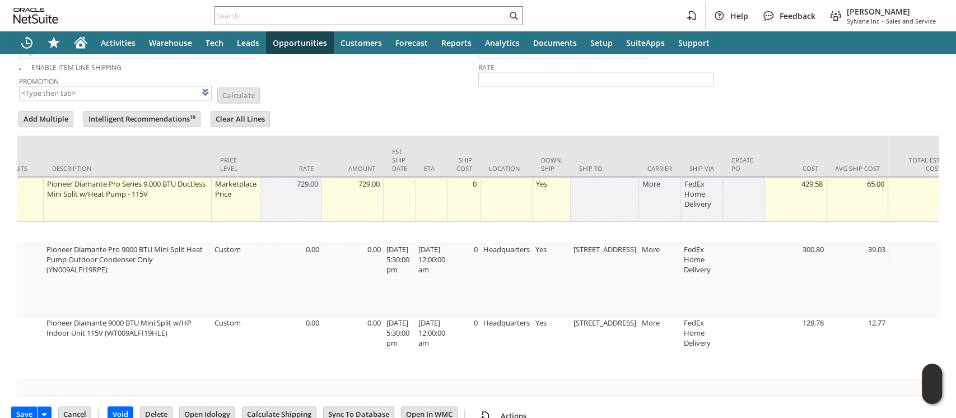
scroll to position [0, 0]
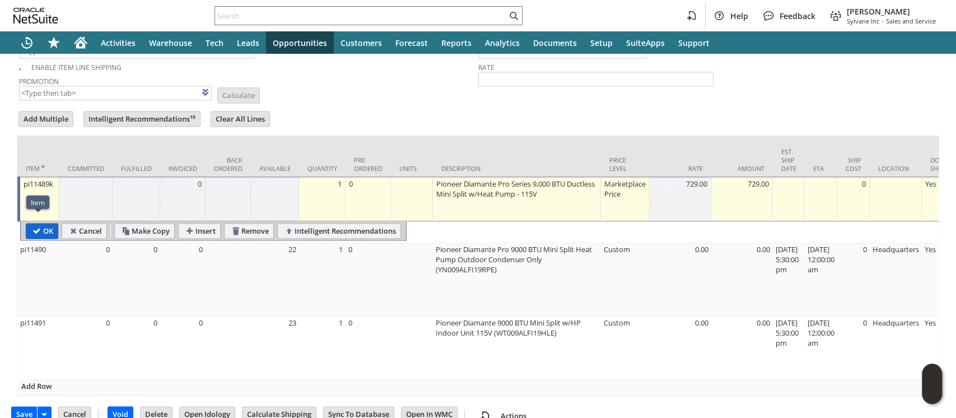
type input "0.0%"
click at [54, 223] on input "OK" at bounding box center [41, 230] width 31 height 15
type input "Add"
type input "Copy Previous"
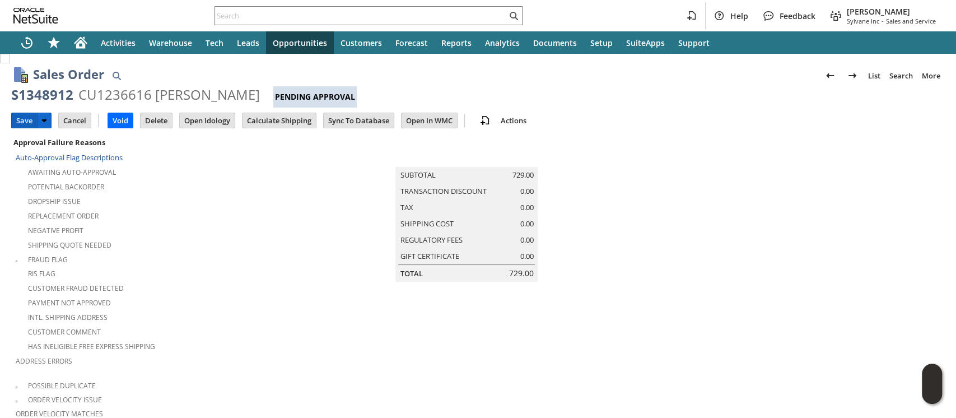
click at [22, 118] on input "Save" at bounding box center [24, 120] width 25 height 15
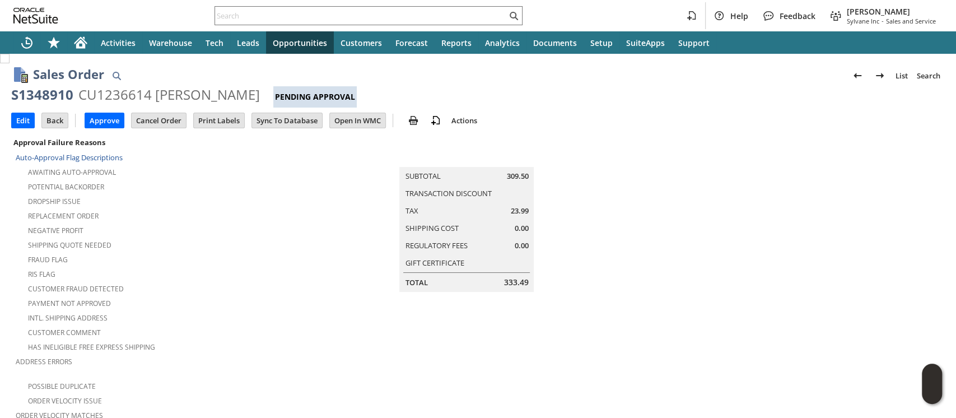
scroll to position [74, 0]
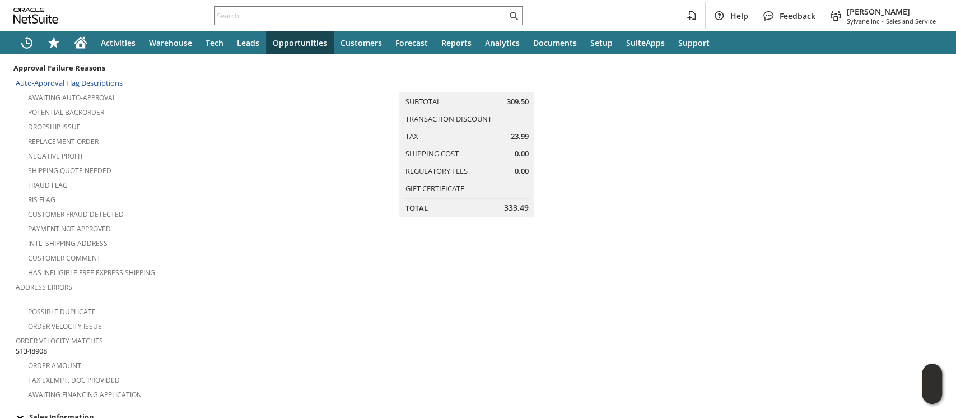
drag, startPoint x: 35, startPoint y: 332, endPoint x: 26, endPoint y: 329, distance: 9.9
click at [26, 345] on span "S1348908" at bounding box center [31, 350] width 31 height 11
copy span "S1348908"
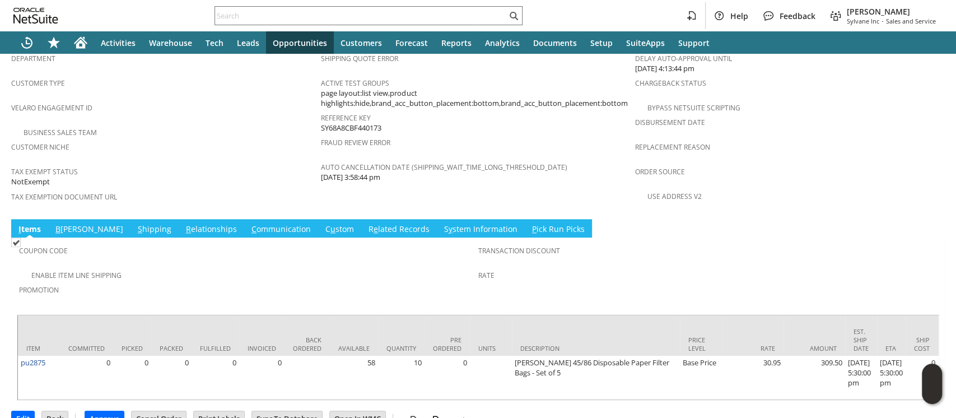
scroll to position [718, 0]
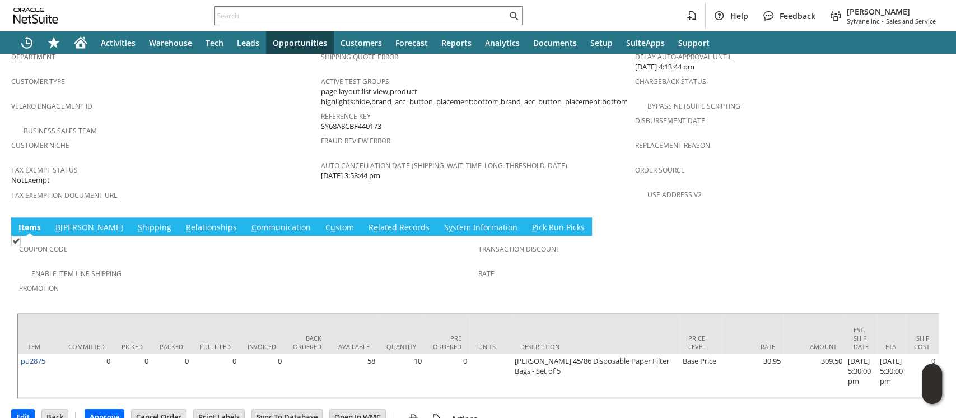
click at [135, 222] on link "S hipping" at bounding box center [154, 228] width 39 height 12
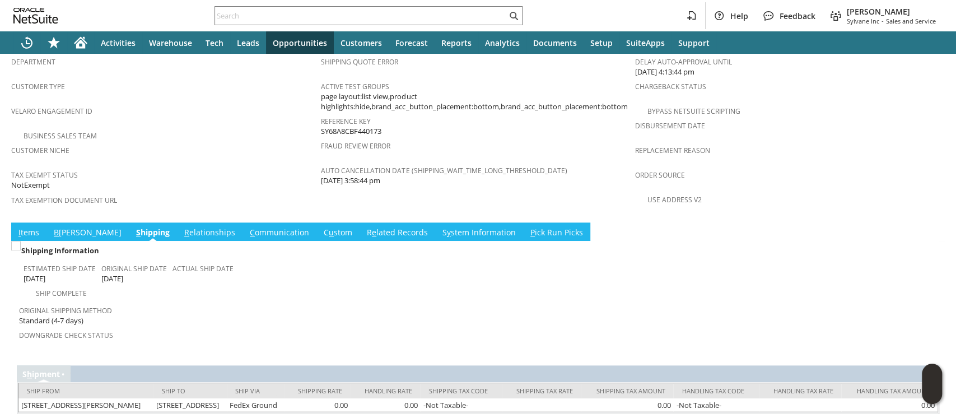
click at [36, 227] on link "I tems" at bounding box center [29, 233] width 26 height 12
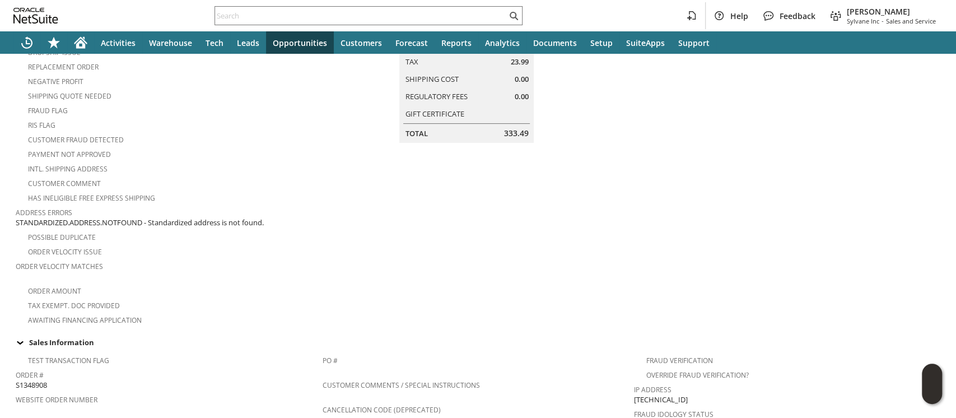
scroll to position [718, 0]
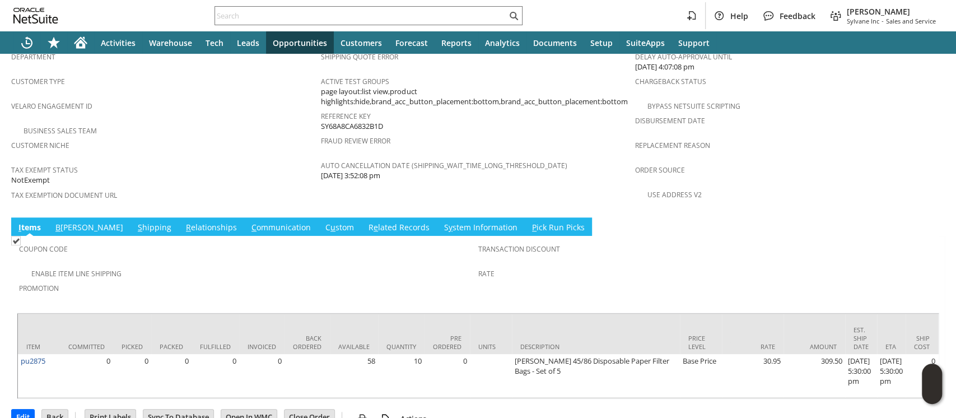
click at [135, 222] on link "S hipping" at bounding box center [154, 228] width 39 height 12
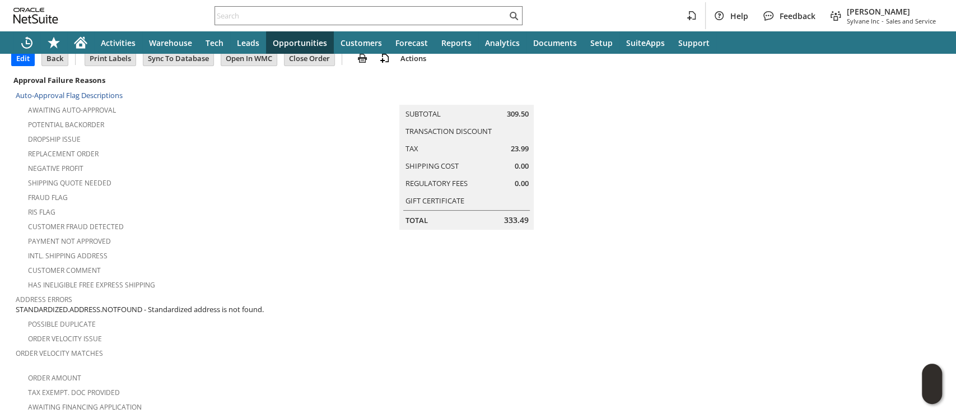
scroll to position [0, 0]
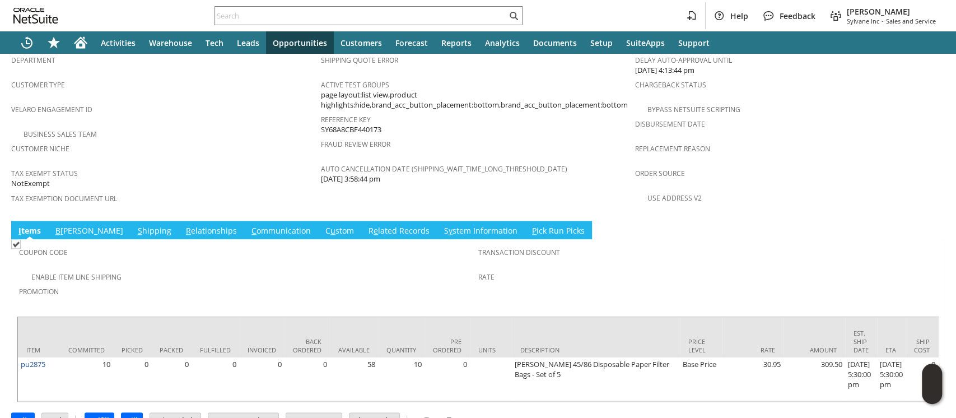
scroll to position [762, 0]
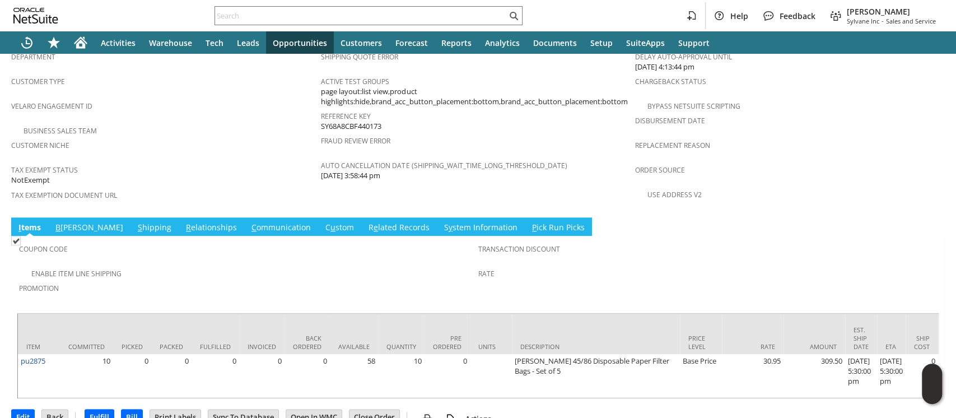
click at [135, 222] on link "S hipping" at bounding box center [154, 228] width 39 height 12
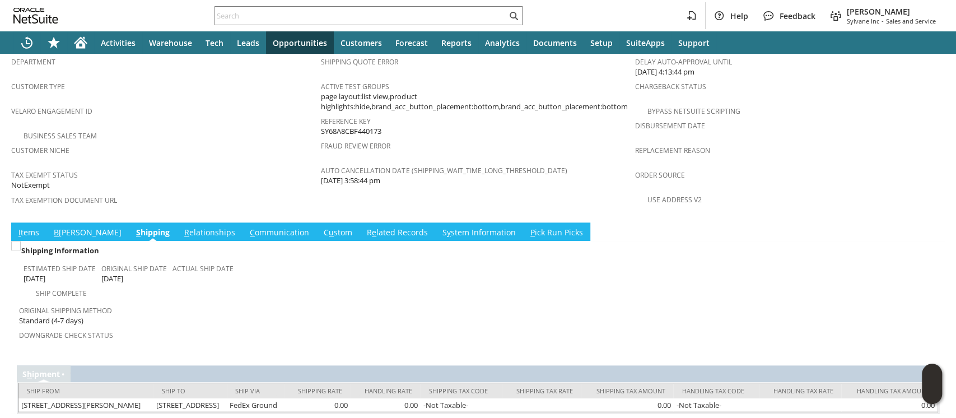
click at [364, 227] on link "R e lated Records" at bounding box center [397, 233] width 67 height 12
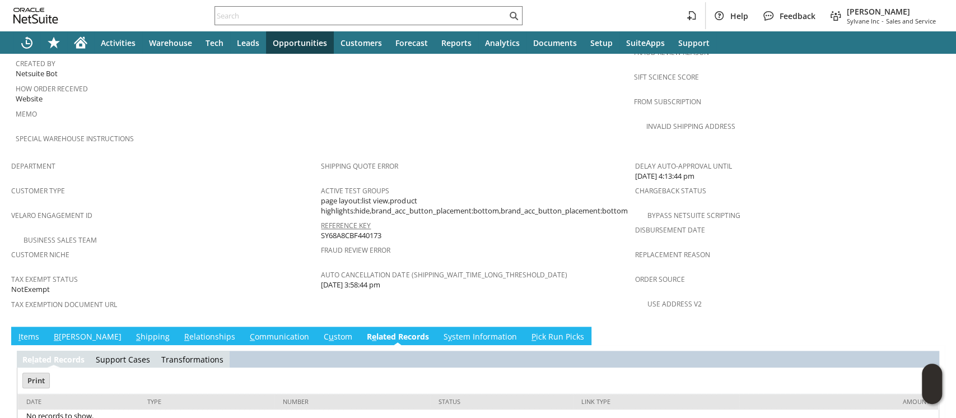
scroll to position [0, 0]
click at [441, 331] on link "S y stem Information" at bounding box center [480, 337] width 79 height 12
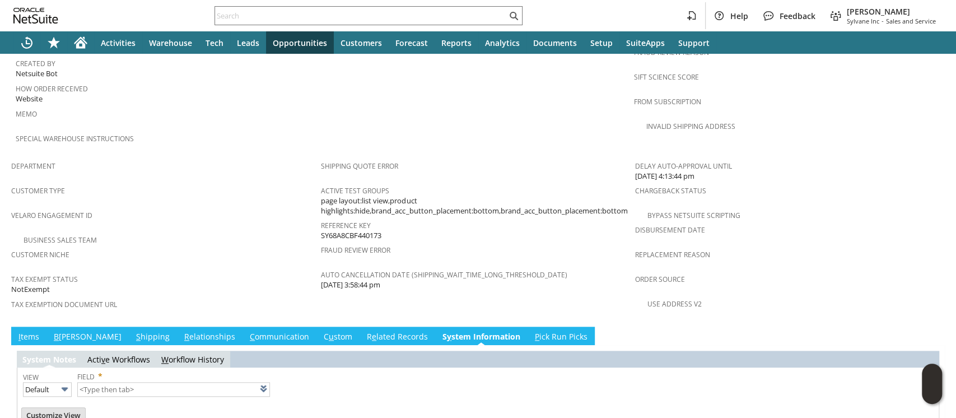
type input "1 to 25 of 96"
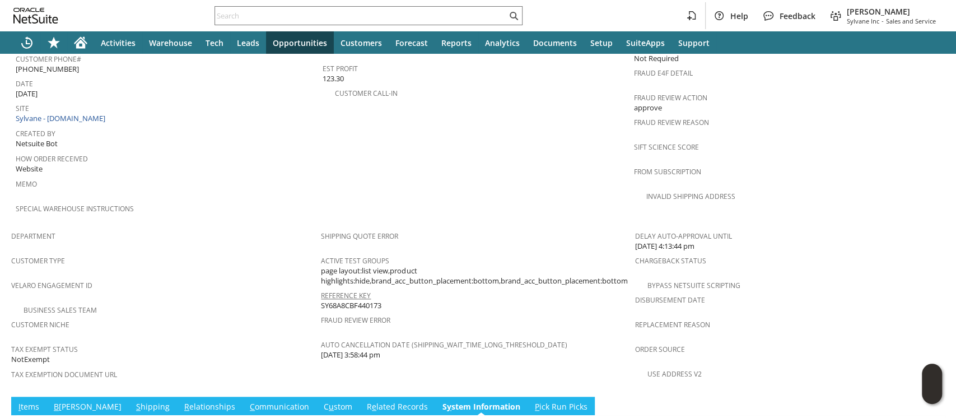
scroll to position [578, 0]
